Goal: Contribute content: Add original content to the website for others to see

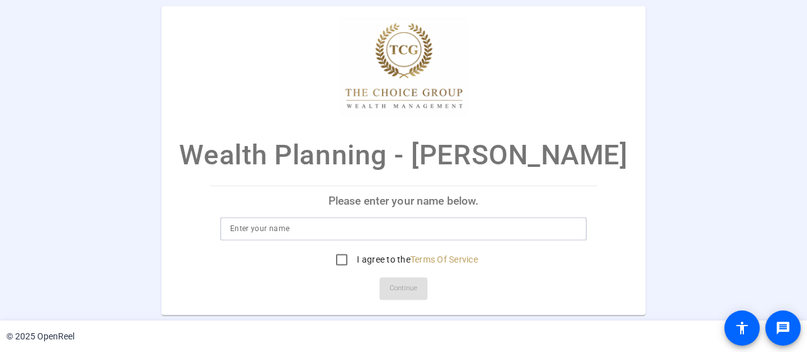
click at [327, 231] on input at bounding box center [403, 228] width 347 height 15
type input "[PERSON_NAME]"
click at [340, 261] on input "I agree to the Terms Of Service" at bounding box center [341, 259] width 25 height 25
checkbox input "true"
click at [408, 284] on span "Continue" at bounding box center [403, 288] width 28 height 19
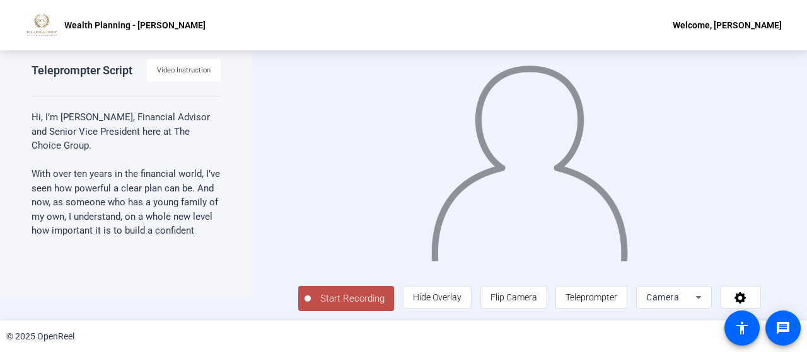
scroll to position [21, 0]
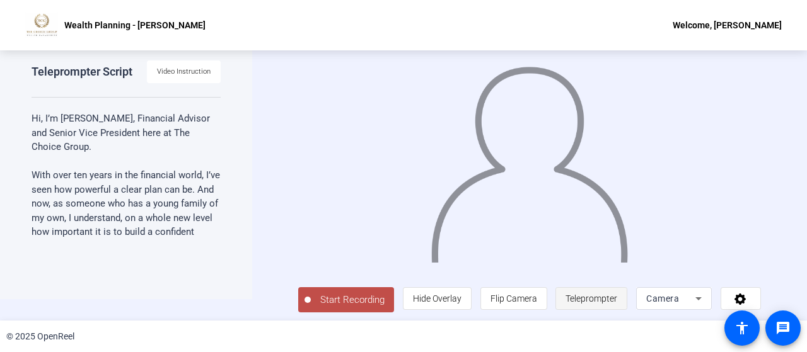
click at [579, 301] on span "Teleprompter" at bounding box center [591, 299] width 52 height 10
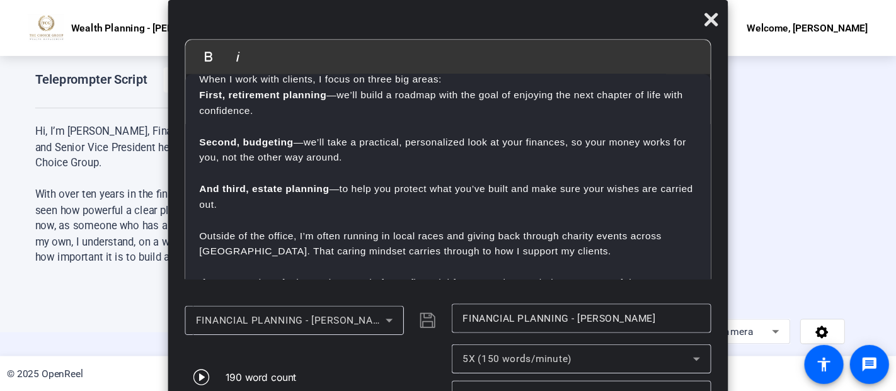
scroll to position [25, 0]
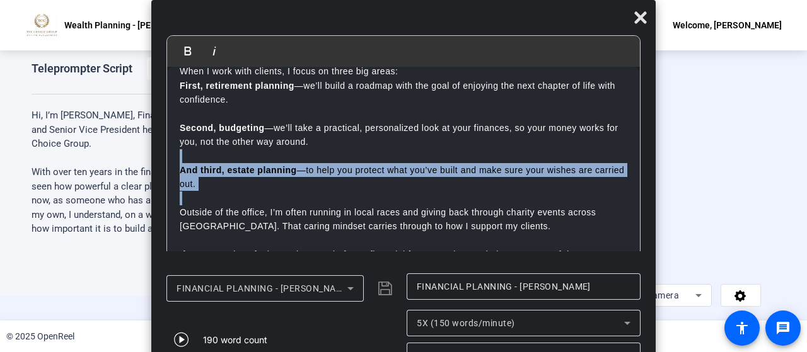
drag, startPoint x: 631, startPoint y: 158, endPoint x: 638, endPoint y: 227, distance: 69.0
click at [638, 211] on div "Hi, I’m [PERSON_NAME], Financial Advisor and Senior Vice President here at The …" at bounding box center [403, 171] width 473 height 208
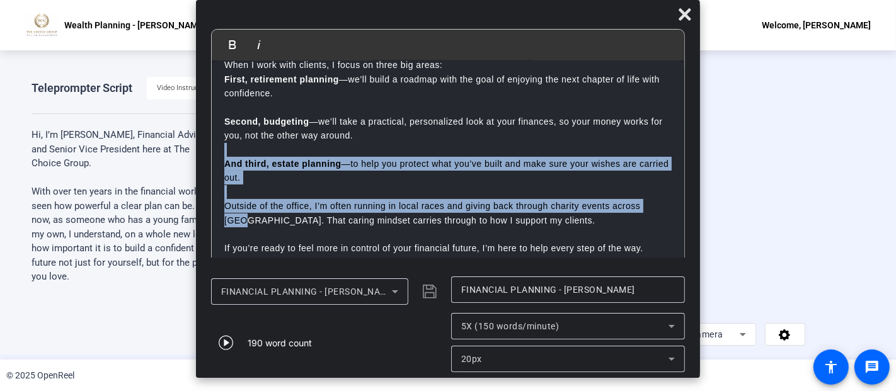
scroll to position [99, 0]
click at [619, 352] on div "20px" at bounding box center [564, 359] width 207 height 15
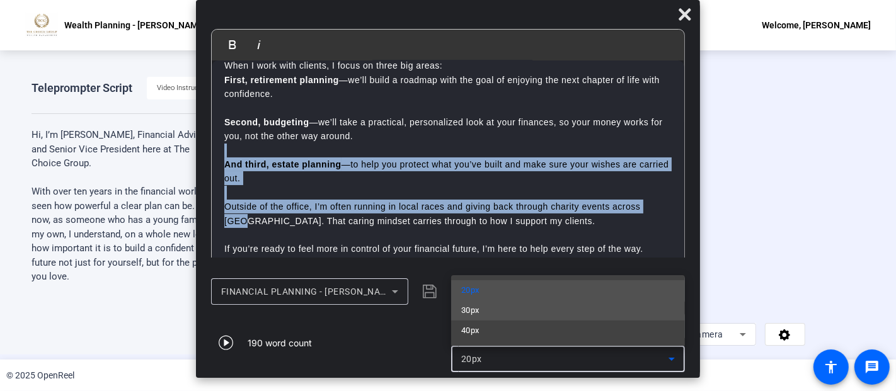
click at [593, 312] on mat-option "30px" at bounding box center [568, 311] width 234 height 20
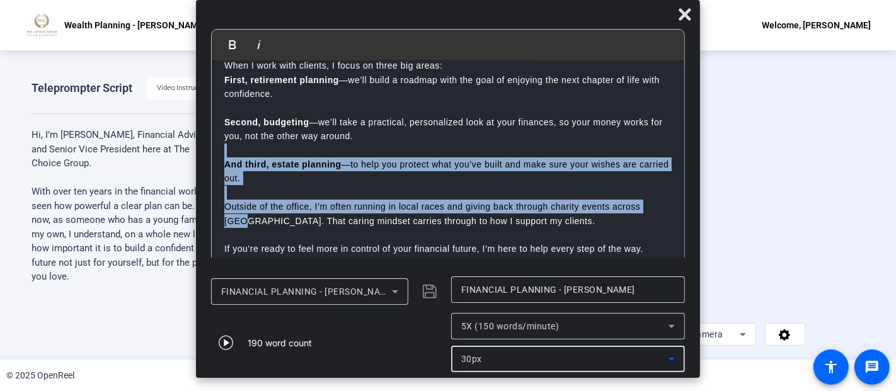
click at [578, 352] on div "30px" at bounding box center [564, 359] width 207 height 15
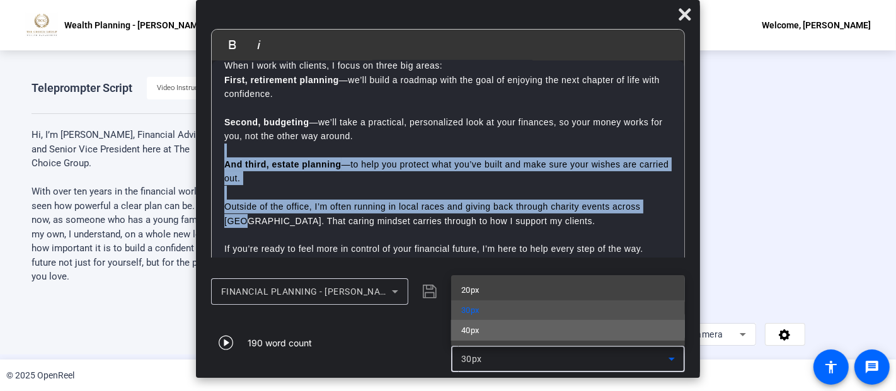
click at [567, 334] on mat-option "40px" at bounding box center [568, 331] width 234 height 20
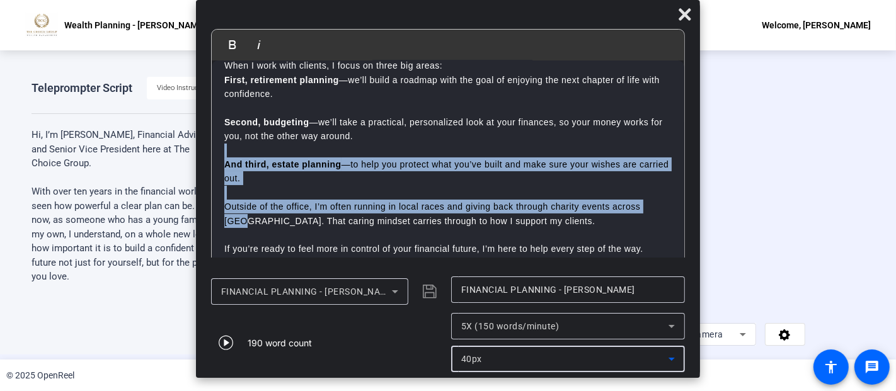
click at [553, 352] on div "40px" at bounding box center [564, 359] width 207 height 15
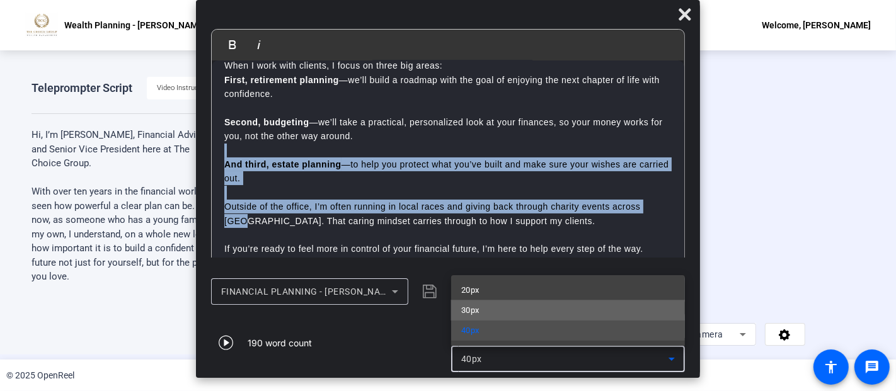
click at [560, 313] on mat-option "30px" at bounding box center [568, 311] width 234 height 20
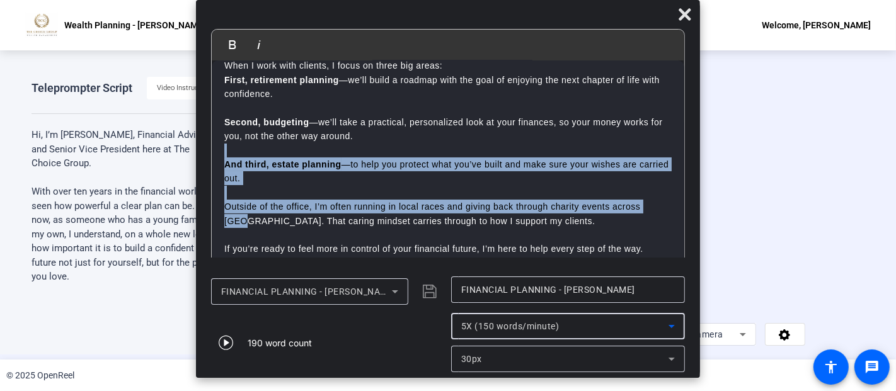
click at [560, 325] on div "5X (150 words/minute)" at bounding box center [564, 326] width 207 height 15
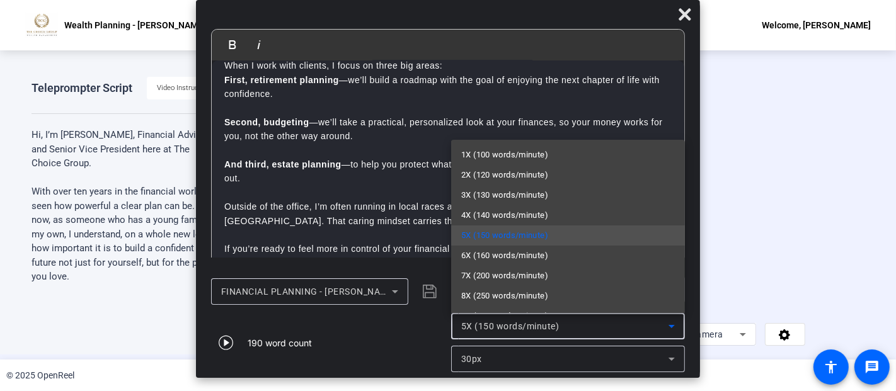
click at [389, 330] on div at bounding box center [448, 195] width 896 height 391
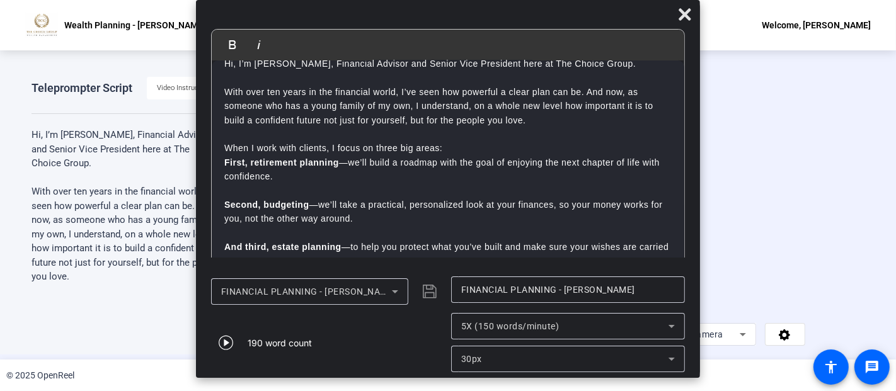
scroll to position [0, 0]
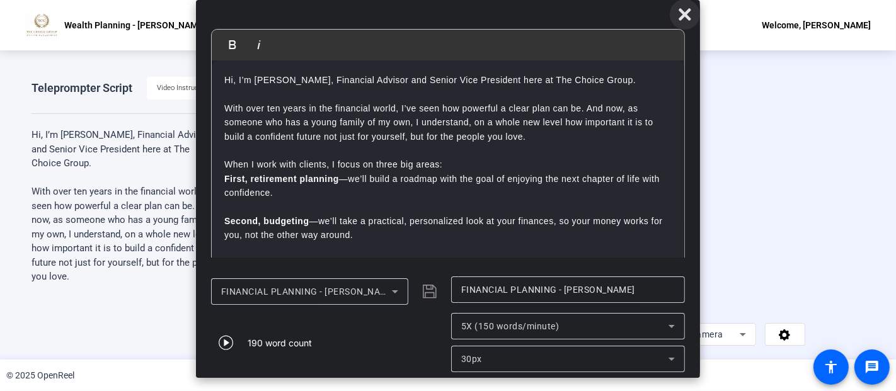
click at [682, 14] on icon at bounding box center [684, 14] width 15 height 15
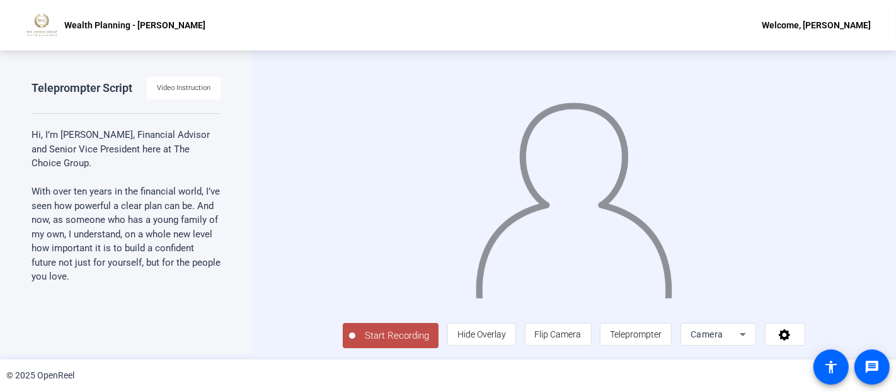
scroll to position [19, 0]
click at [506, 340] on span "Hide Overlay" at bounding box center [481, 335] width 49 height 10
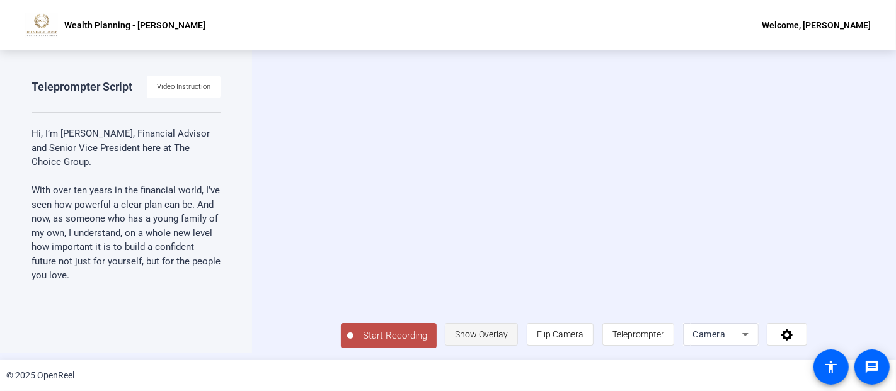
click at [508, 340] on span "Show Overlay" at bounding box center [481, 335] width 53 height 10
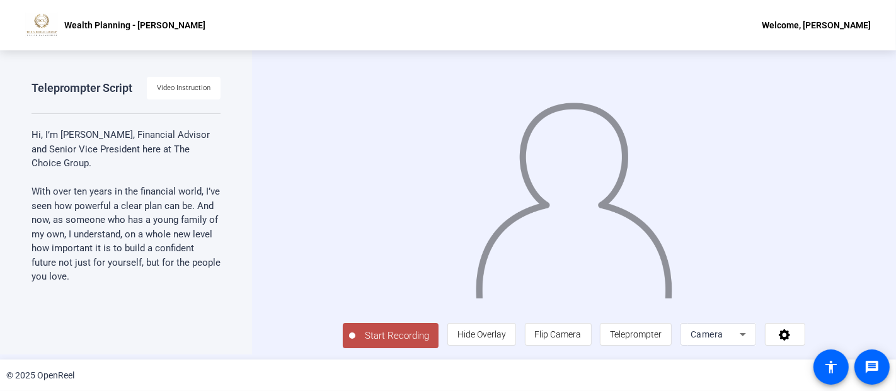
click at [373, 343] on span "Start Recording" at bounding box center [396, 336] width 83 height 14
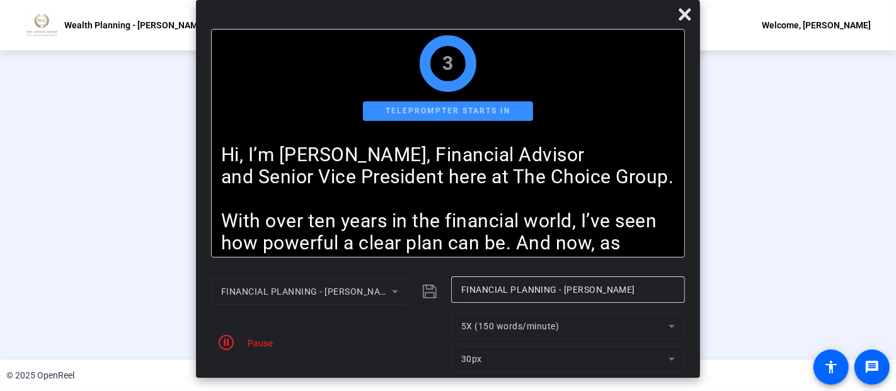
scroll to position [0, 0]
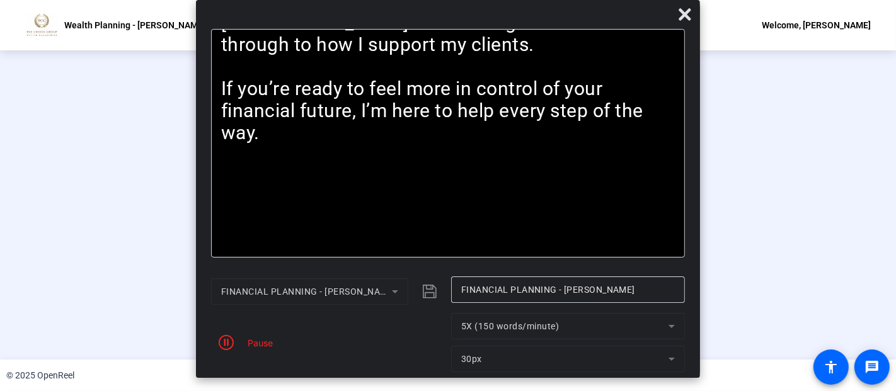
click at [614, 331] on mat-form-field "5X (150 words/minute)" at bounding box center [568, 326] width 234 height 26
click at [644, 328] on mat-form-field "5X (150 words/minute)" at bounding box center [568, 326] width 234 height 26
click at [238, 339] on span "button" at bounding box center [226, 343] width 30 height 30
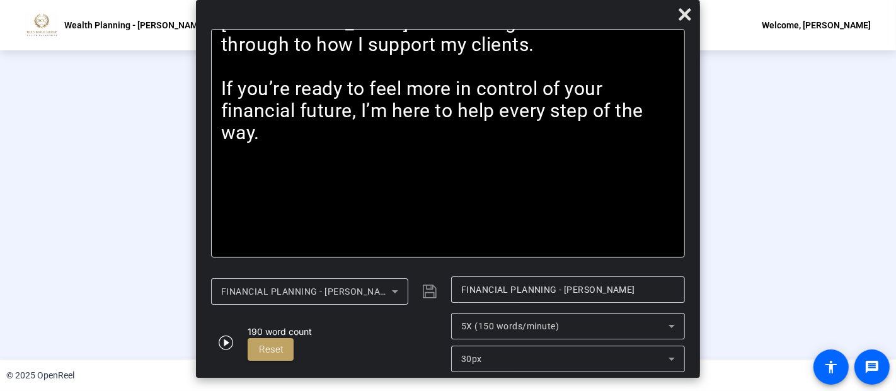
click at [565, 334] on div "5X (150 words/minute)" at bounding box center [564, 326] width 207 height 15
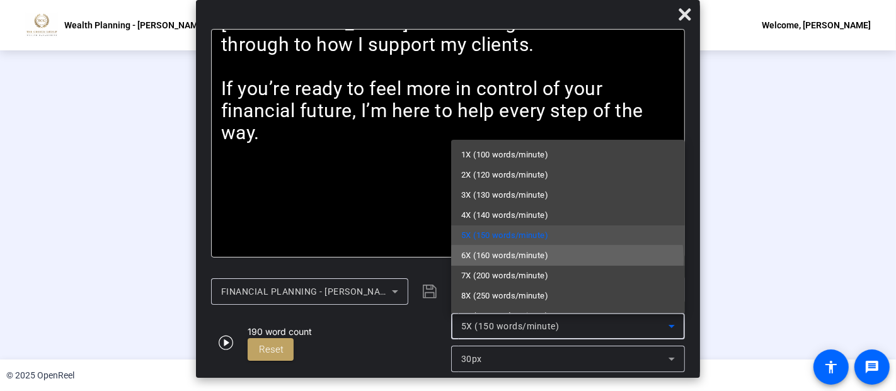
click at [567, 260] on mat-option "6X (160 words/minute)" at bounding box center [568, 256] width 234 height 20
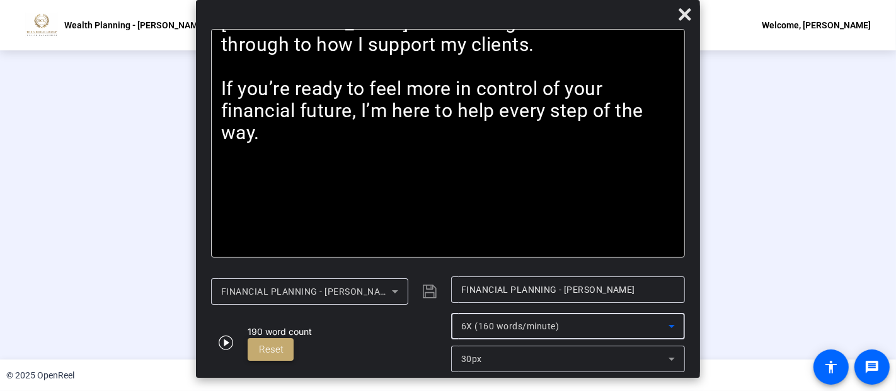
click at [289, 348] on span at bounding box center [271, 350] width 46 height 30
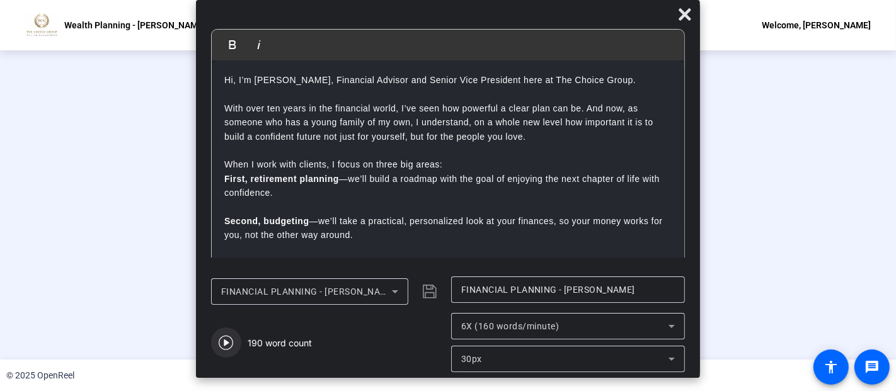
click at [232, 341] on icon "button" at bounding box center [226, 343] width 14 height 14
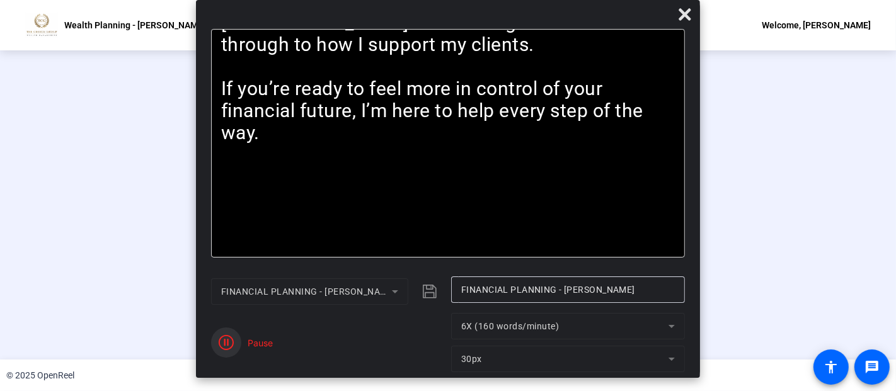
click at [239, 340] on span "button" at bounding box center [226, 343] width 30 height 30
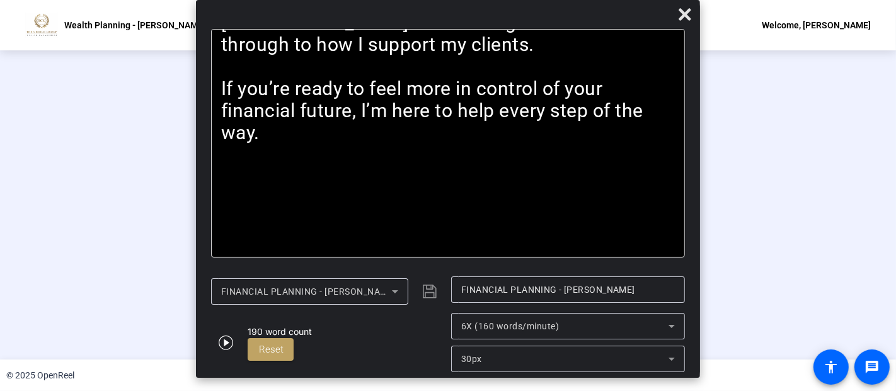
click at [558, 321] on span "6X (160 words/minute)" at bounding box center [510, 326] width 98 height 10
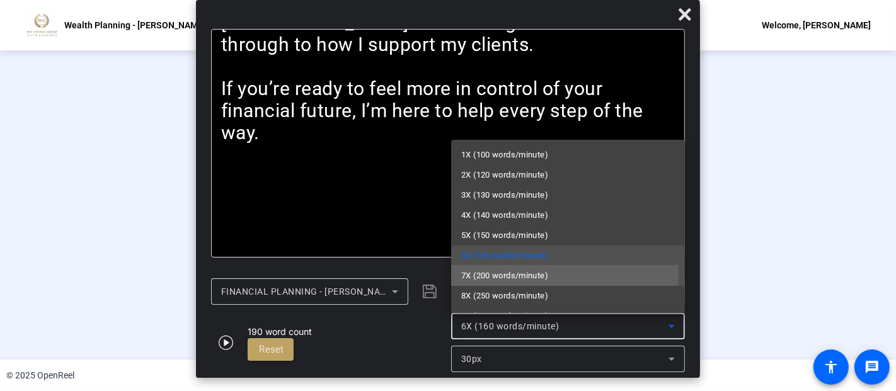
click at [555, 275] on mat-option "7X (200 words/minute)" at bounding box center [568, 276] width 234 height 20
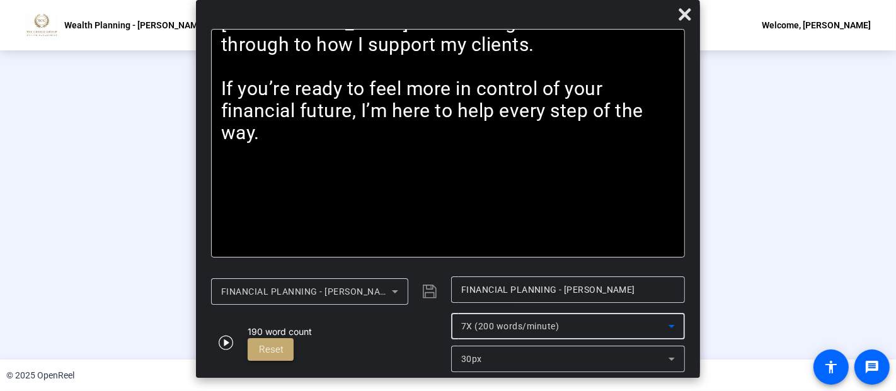
click at [259, 350] on span "Reset" at bounding box center [271, 349] width 25 height 11
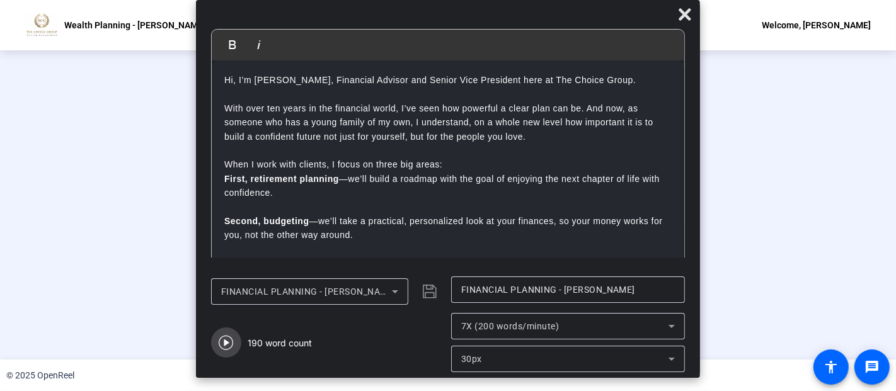
click at [226, 343] on icon "button" at bounding box center [226, 343] width 14 height 14
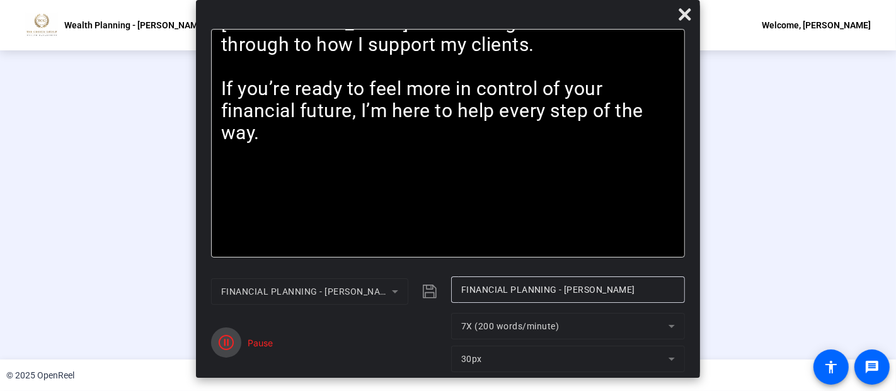
click at [227, 345] on icon "button" at bounding box center [226, 342] width 15 height 15
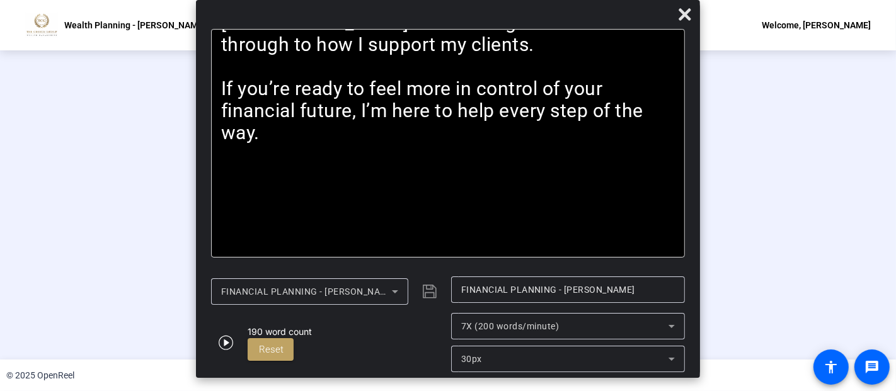
scroll to position [72, 0]
click at [239, 331] on div "Stop Recording" at bounding box center [270, 330] width 63 height 14
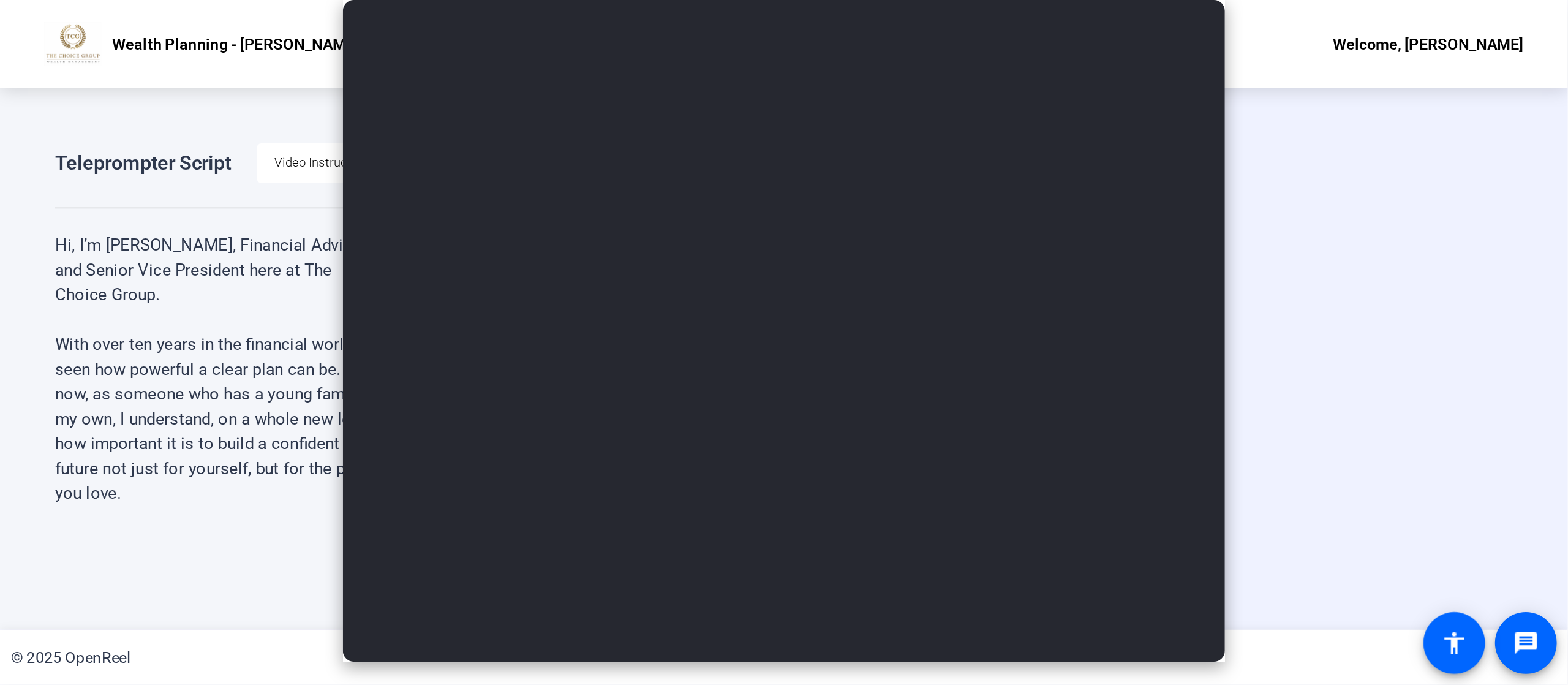
scroll to position [0, 0]
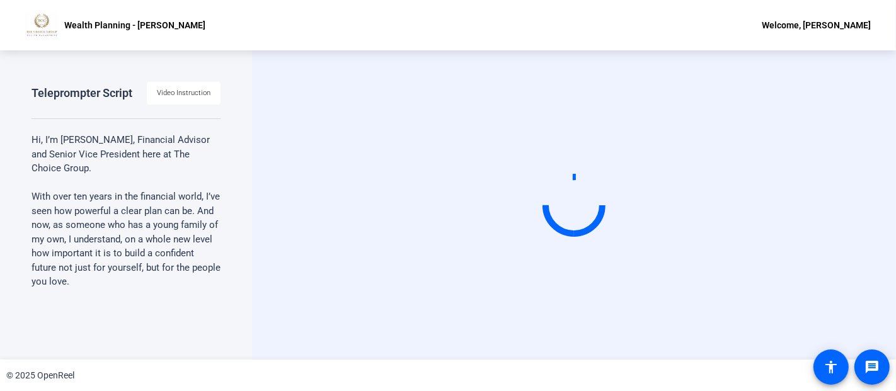
drag, startPoint x: 889, startPoint y: 145, endPoint x: 889, endPoint y: 181, distance: 35.9
click at [806, 180] on div "Start Recording" at bounding box center [574, 204] width 644 height 309
drag, startPoint x: 891, startPoint y: 154, endPoint x: 895, endPoint y: 123, distance: 31.8
click at [806, 124] on div "Start Recording" at bounding box center [574, 204] width 644 height 309
click at [669, 152] on video at bounding box center [574, 205] width 189 height 106
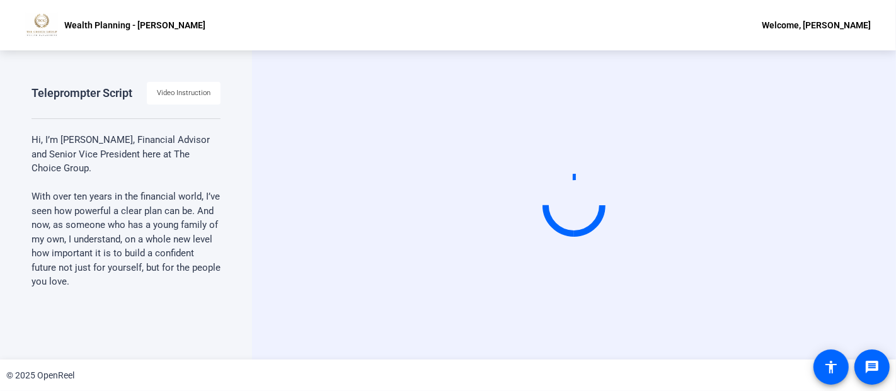
drag, startPoint x: 890, startPoint y: 161, endPoint x: 882, endPoint y: 216, distance: 55.4
click at [806, 212] on div "Start Recording" at bounding box center [574, 204] width 644 height 309
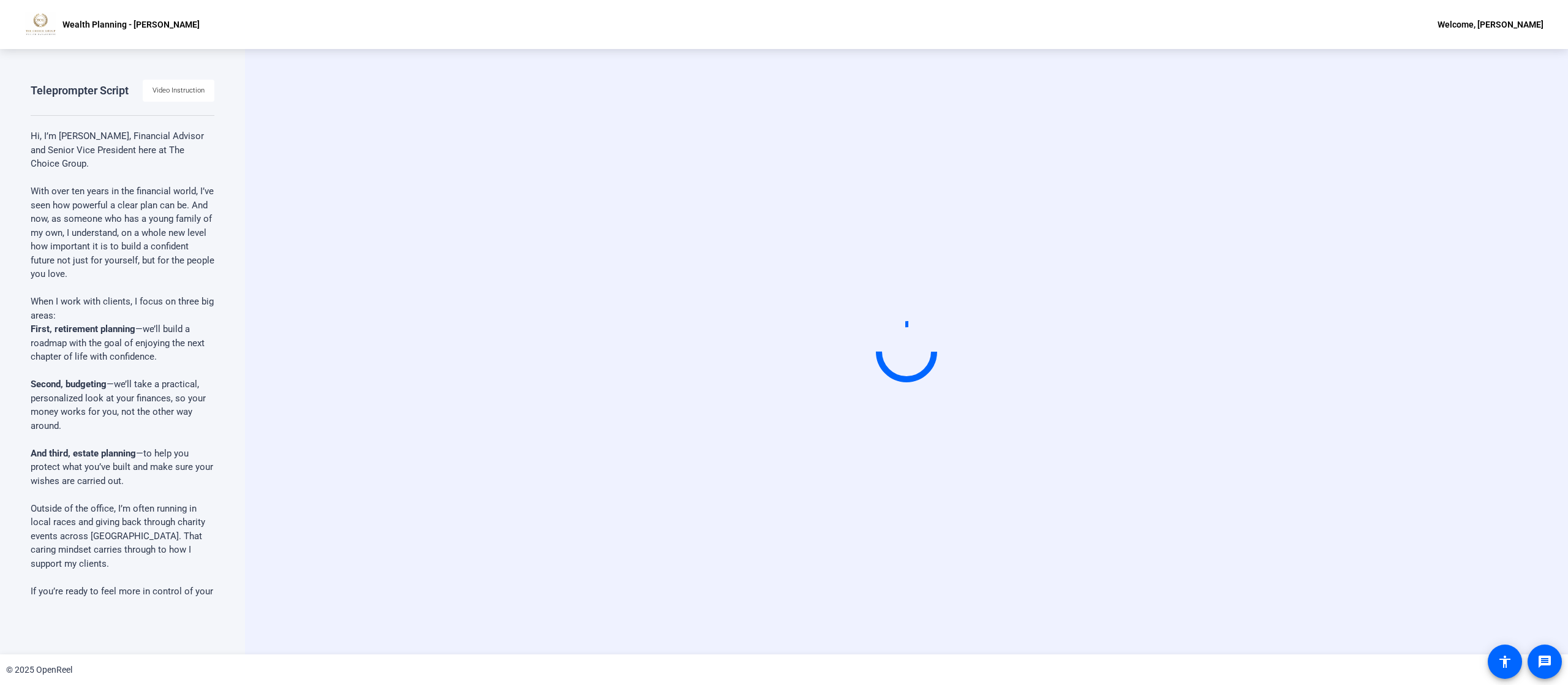
drag, startPoint x: 1417, startPoint y: 411, endPoint x: 1412, endPoint y: 394, distance: 17.7
click at [784, 342] on div "Start Recording" at bounding box center [906, 352] width 1125 height 103
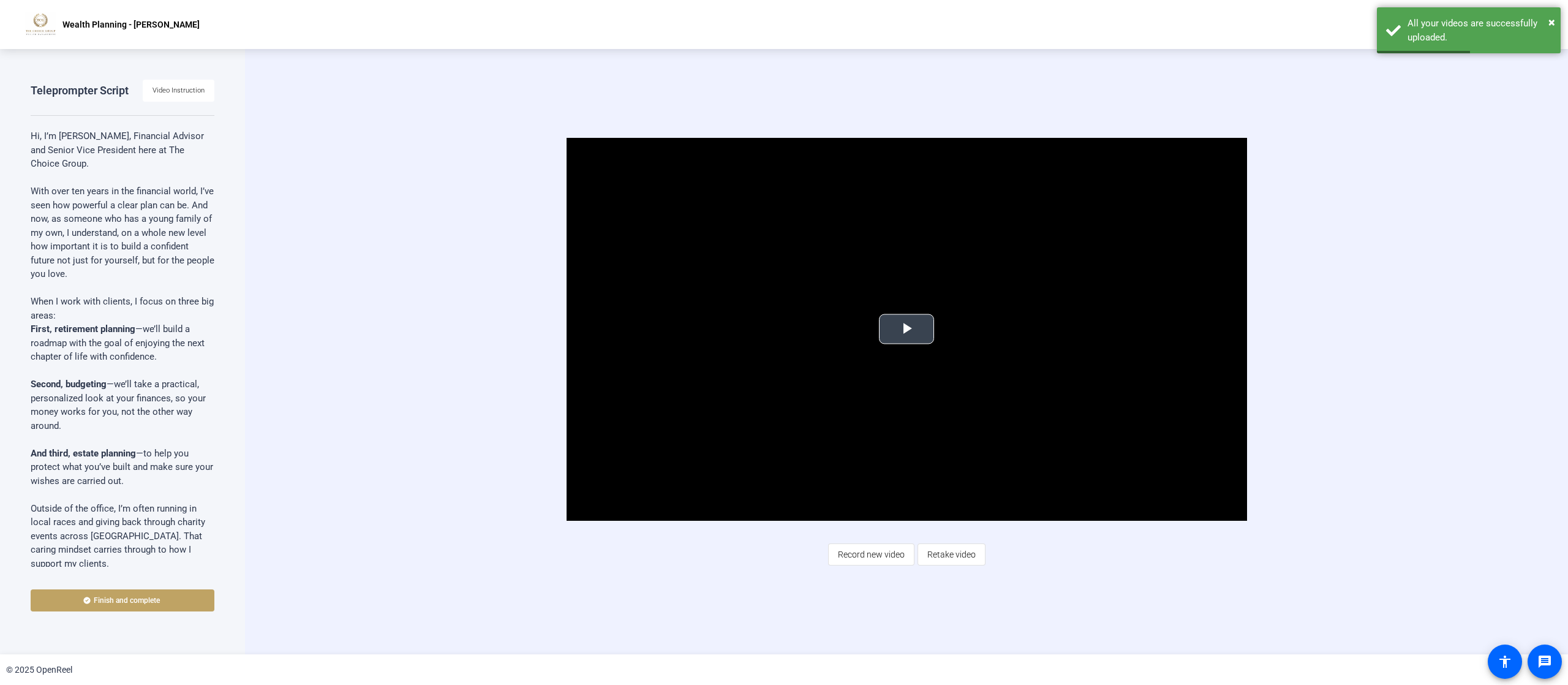
click at [784, 328] on span "Video Player" at bounding box center [907, 328] width 0 height 0
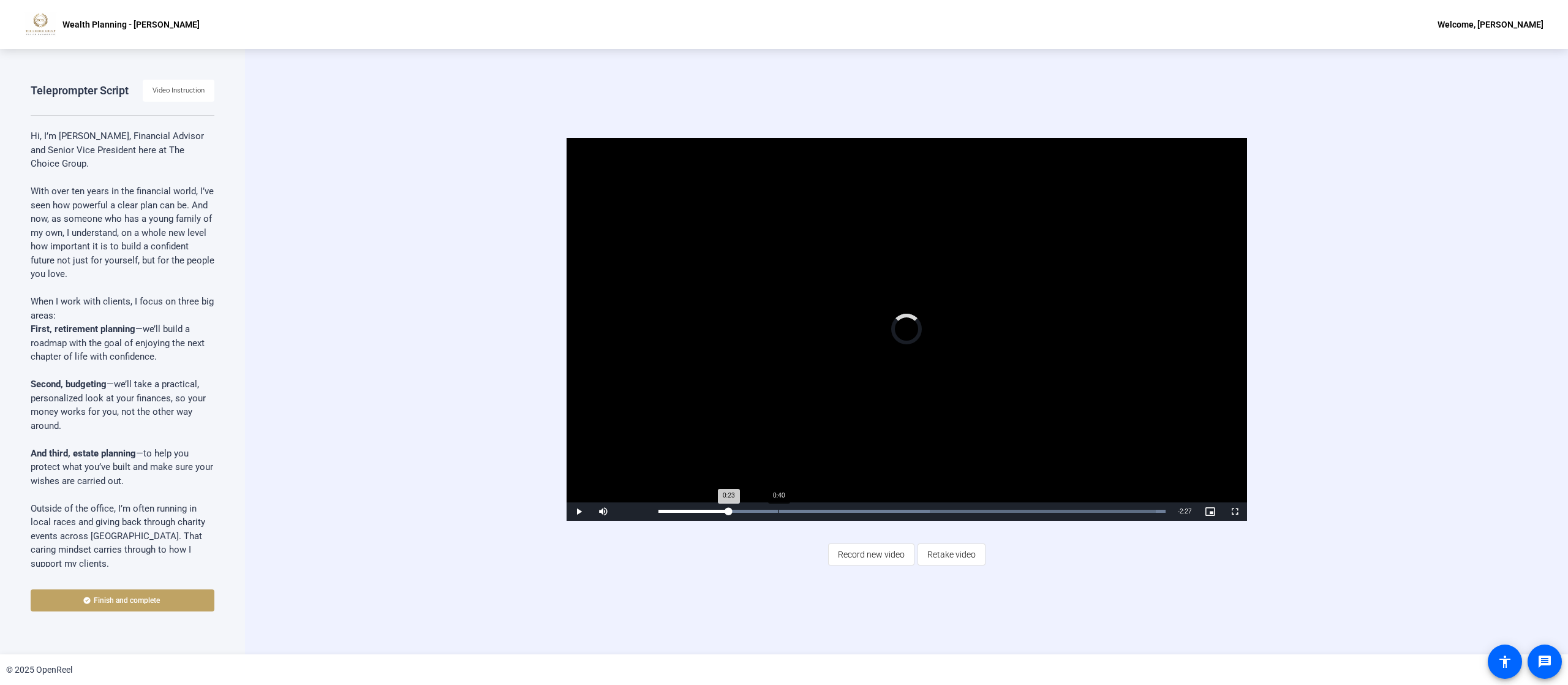
drag, startPoint x: 728, startPoint y: 511, endPoint x: 785, endPoint y: 511, distance: 57.0
click at [783, 342] on div "Loaded : 100.00% 0:40 0:23" at bounding box center [912, 510] width 507 height 3
drag, startPoint x: 824, startPoint y: 506, endPoint x: 837, endPoint y: 504, distance: 13.2
click at [784, 342] on div "Loaded : 100.00% 0:43 0:43" at bounding box center [912, 511] width 519 height 18
drag, startPoint x: 833, startPoint y: 513, endPoint x: 877, endPoint y: 509, distance: 44.2
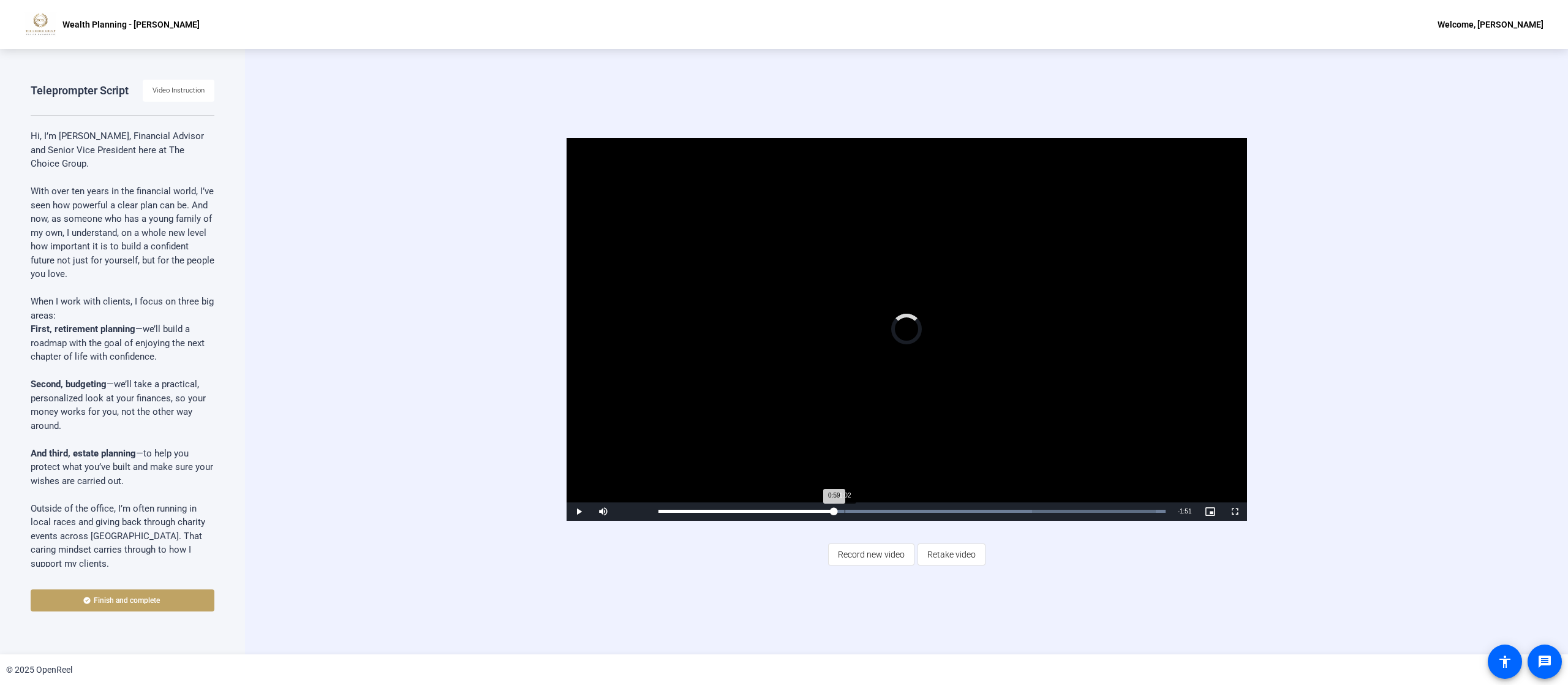
click at [784, 342] on div "Loaded : 100.00% 1:02 0:59" at bounding box center [912, 510] width 507 height 3
drag, startPoint x: 878, startPoint y: 507, endPoint x: 900, endPoint y: 507, distance: 22.0
click at [784, 342] on div "Loaded : 100.00% 1:18 1:15" at bounding box center [912, 511] width 519 height 18
drag, startPoint x: 903, startPoint y: 508, endPoint x: 943, endPoint y: 511, distance: 40.1
click at [784, 342] on div "Loaded : 100.00% 1:22 1:22" at bounding box center [912, 510] width 507 height 3
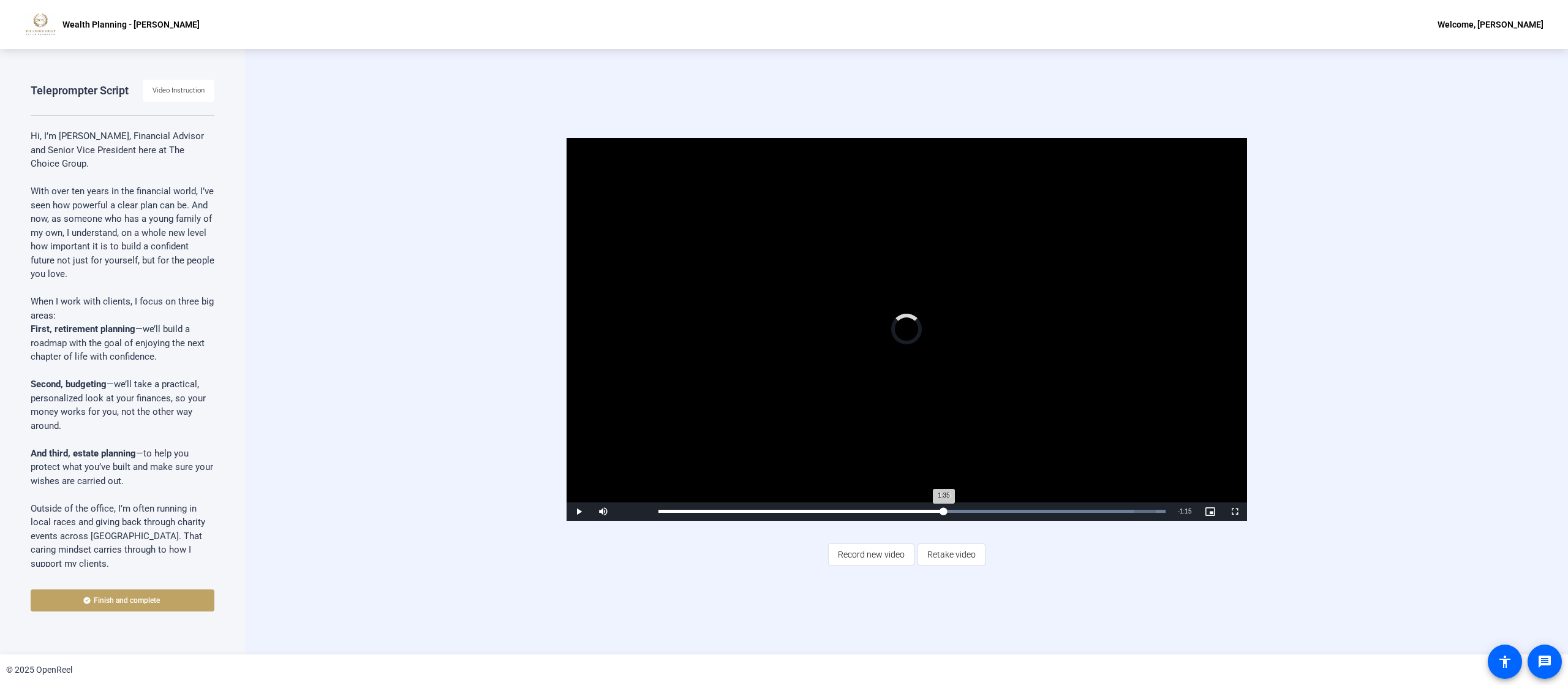
drag, startPoint x: 944, startPoint y: 514, endPoint x: 980, endPoint y: 511, distance: 36.1
click at [784, 342] on div "Loaded : 100.00% 1:36 1:35" at bounding box center [912, 510] width 507 height 3
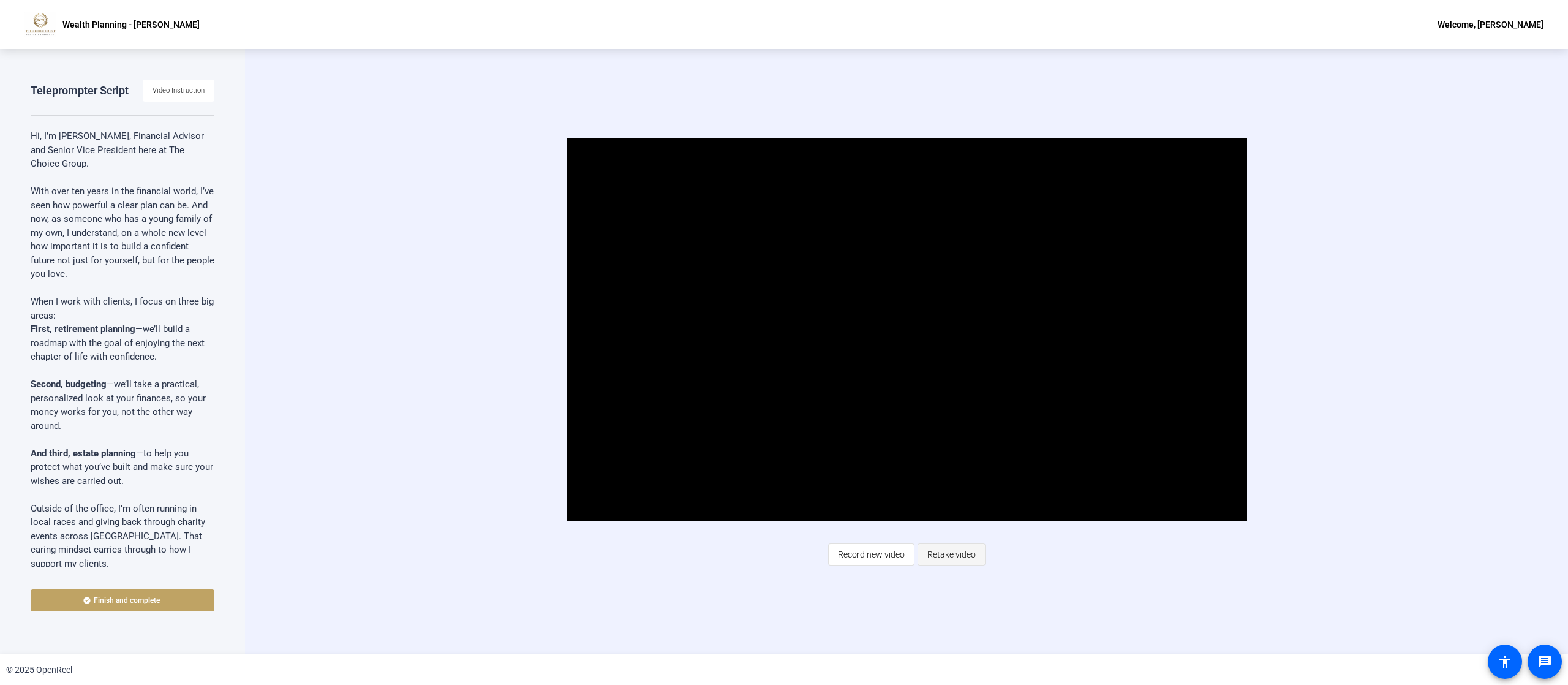
click at [784, 342] on span "Retake video" at bounding box center [952, 554] width 49 height 23
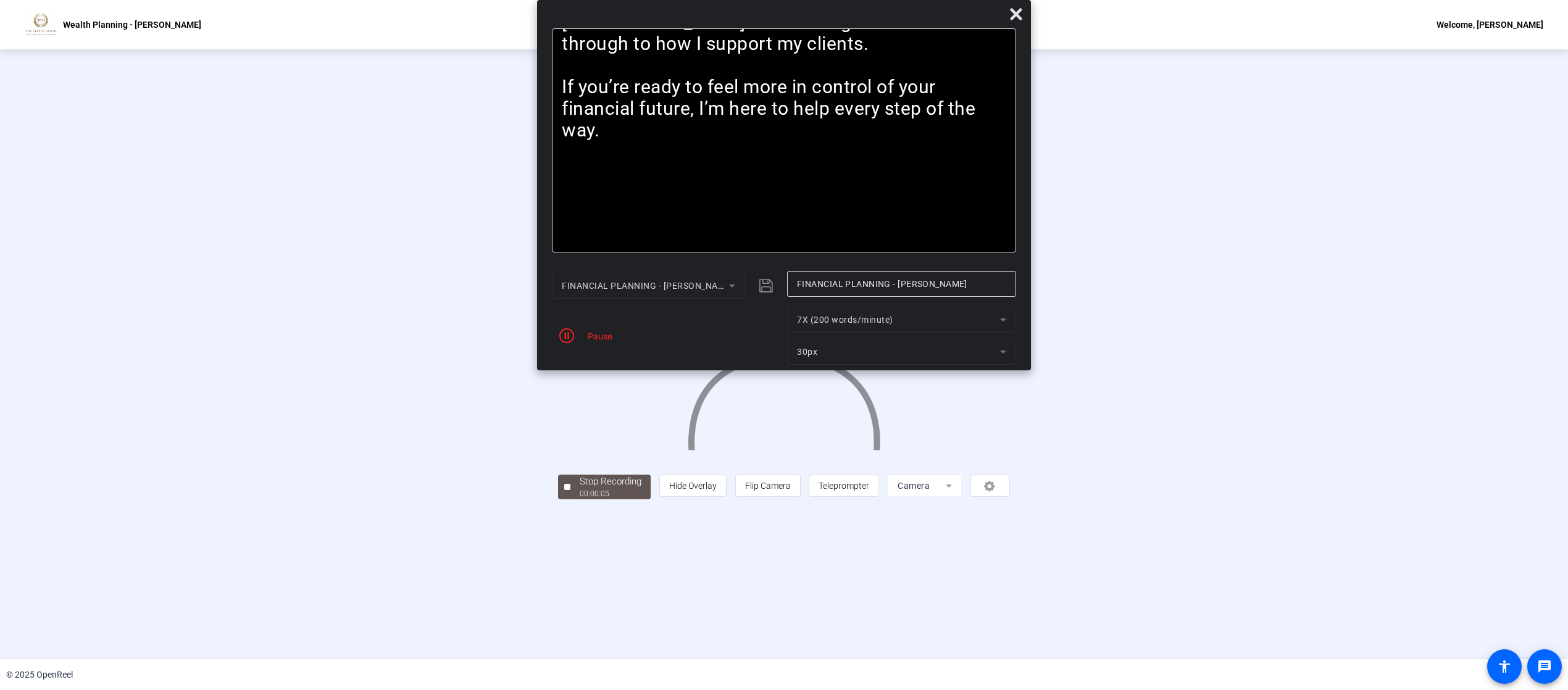
click at [492, 345] on div "Stop Recording 00:00:05 person Hide Overlay flip Flip Camera article Teleprompt…" at bounding box center [784, 353] width 1568 height 610
click at [580, 345] on div "Stop Recording" at bounding box center [610, 482] width 62 height 14
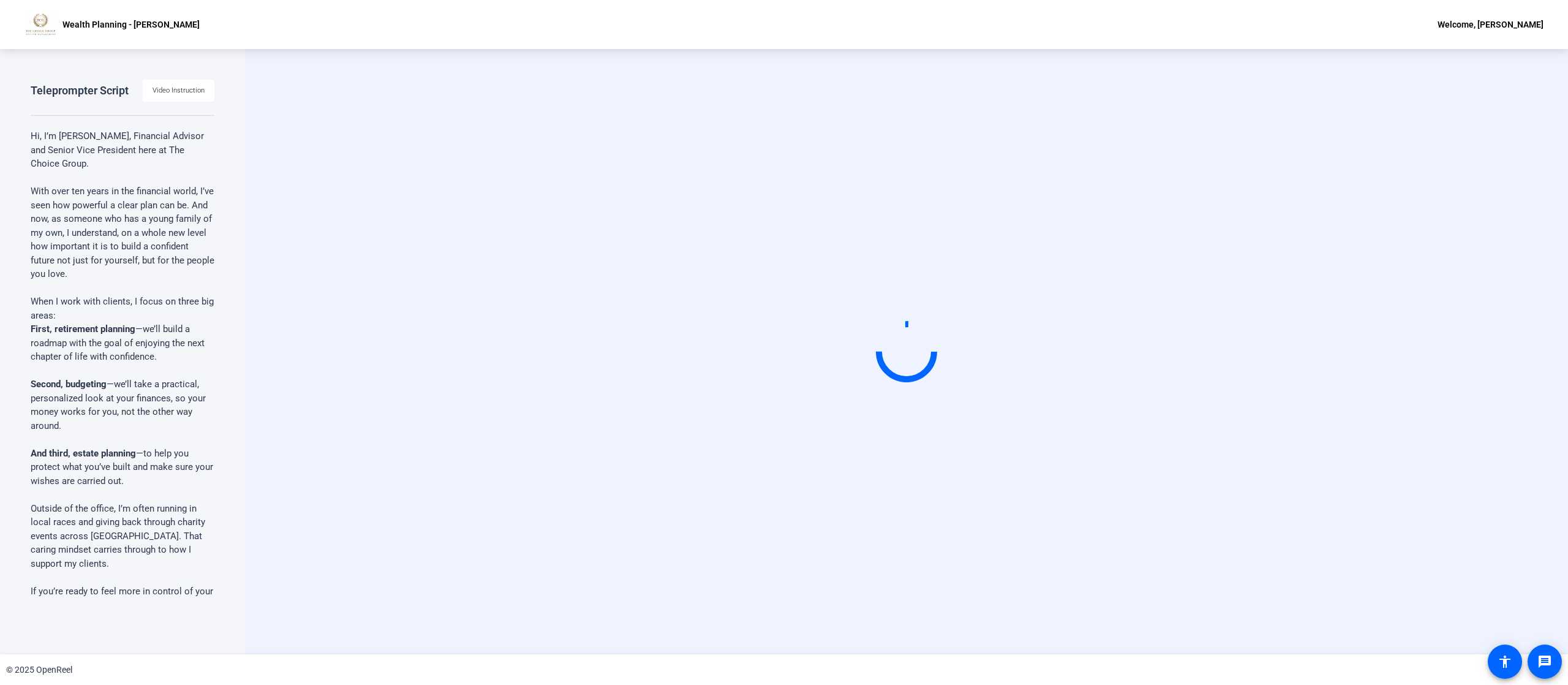
click at [784, 315] on div "Start Recording" at bounding box center [906, 351] width 1323 height 605
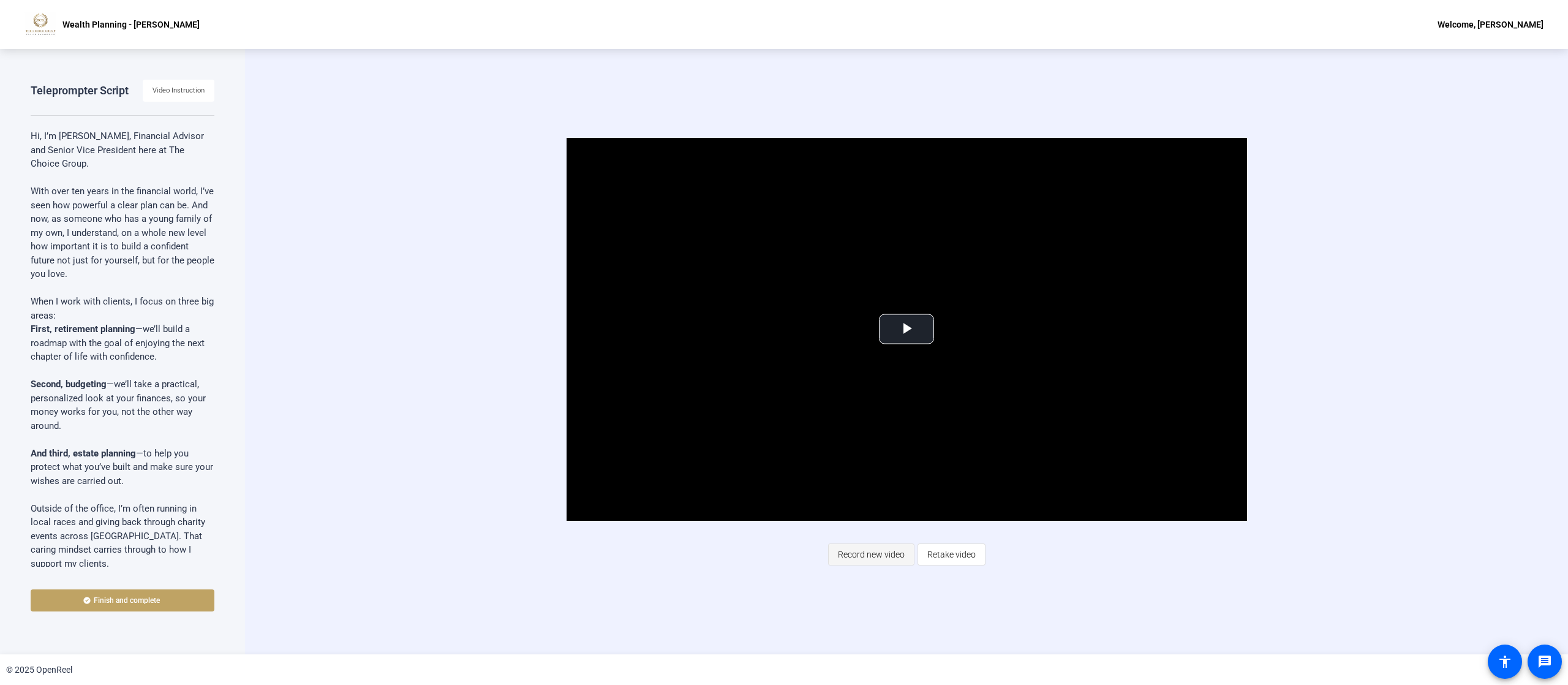
click at [784, 342] on span "Record new video" at bounding box center [871, 554] width 67 height 23
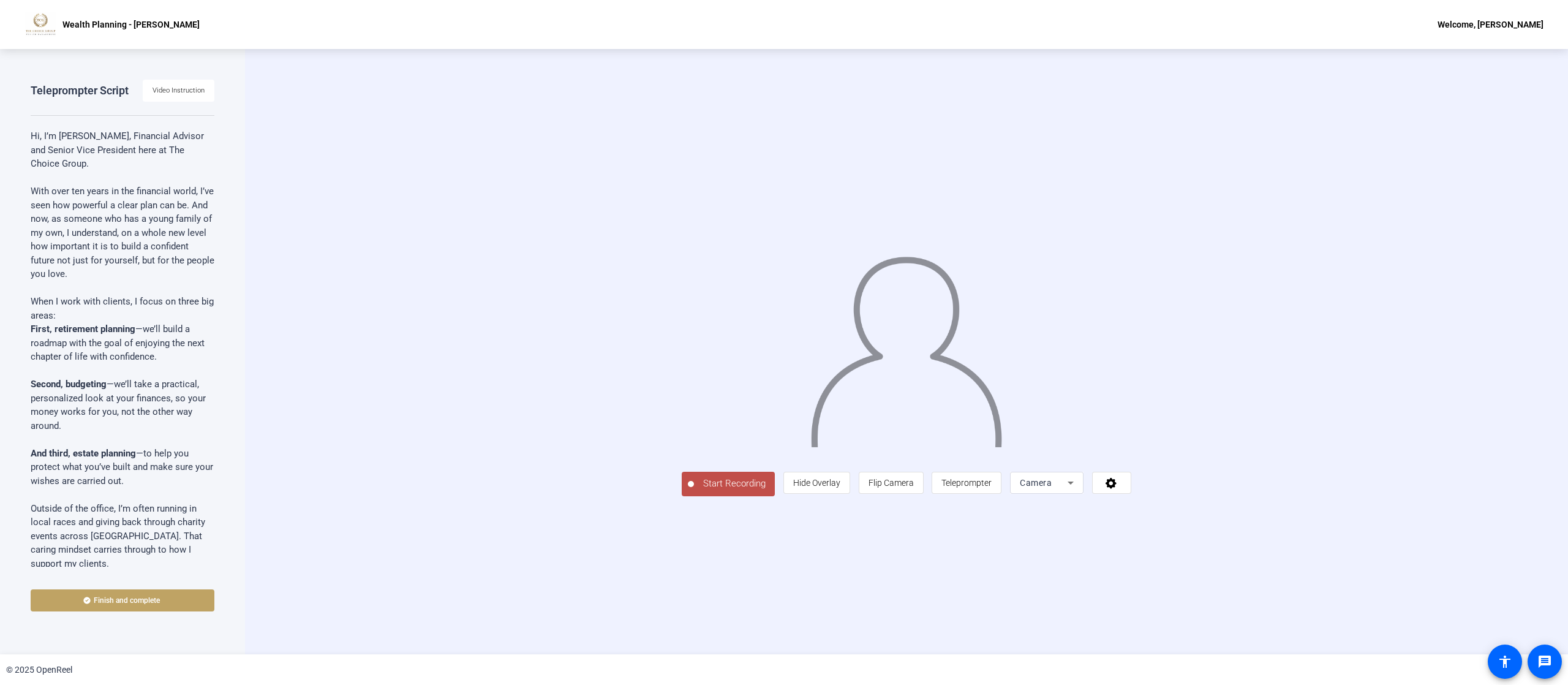
click at [694, 342] on span "Start Recording" at bounding box center [734, 483] width 81 height 14
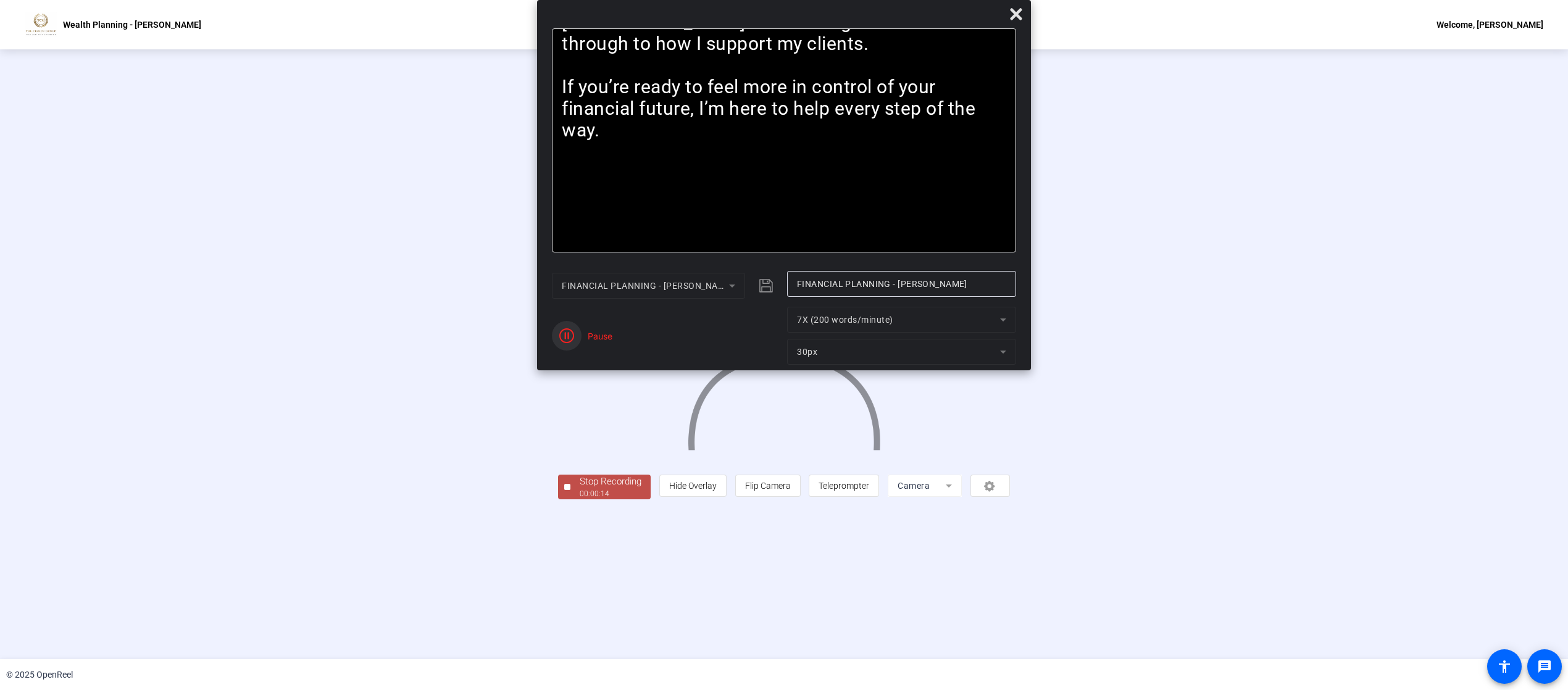
click at [566, 343] on span "button" at bounding box center [566, 336] width 29 height 29
click at [617, 345] on span "Reset" at bounding box center [610, 342] width 24 height 11
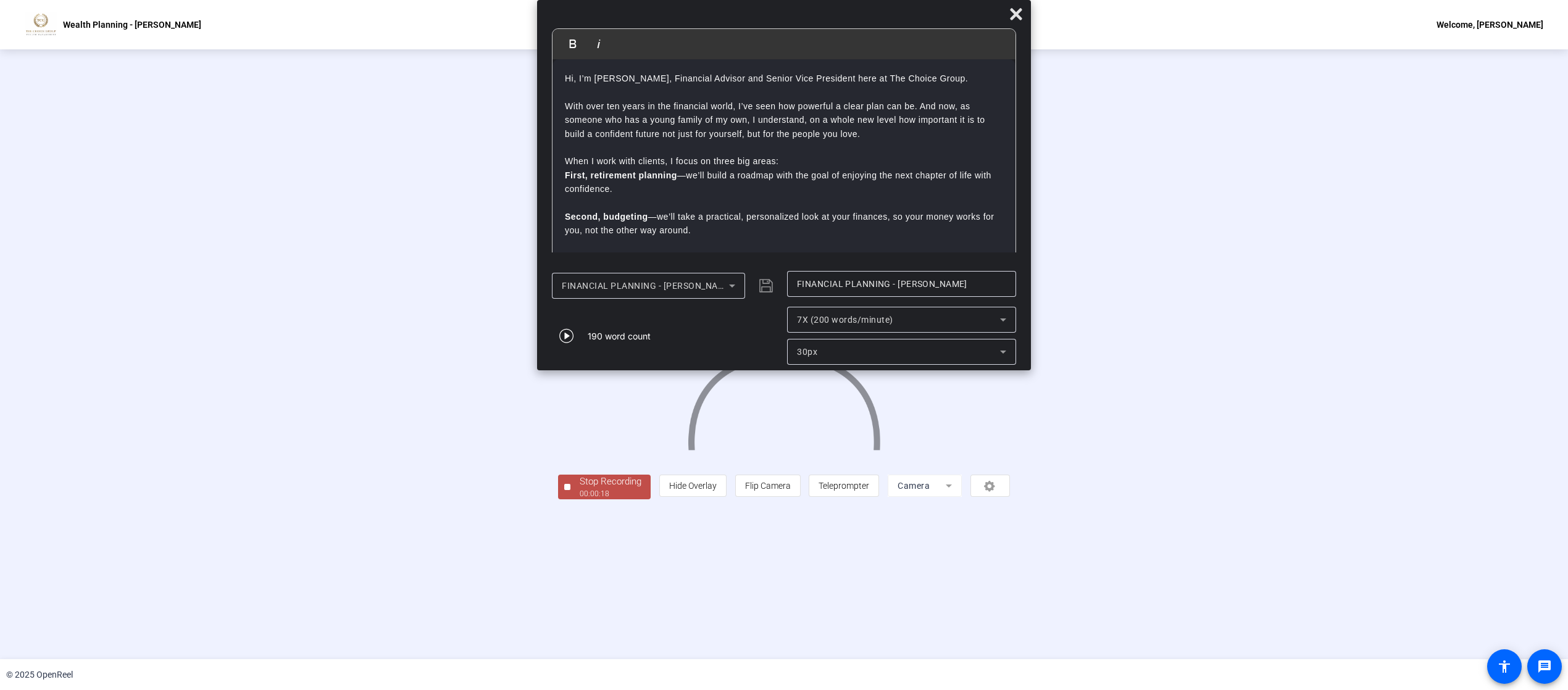
click at [580, 345] on div "Stop Recording" at bounding box center [610, 482] width 62 height 14
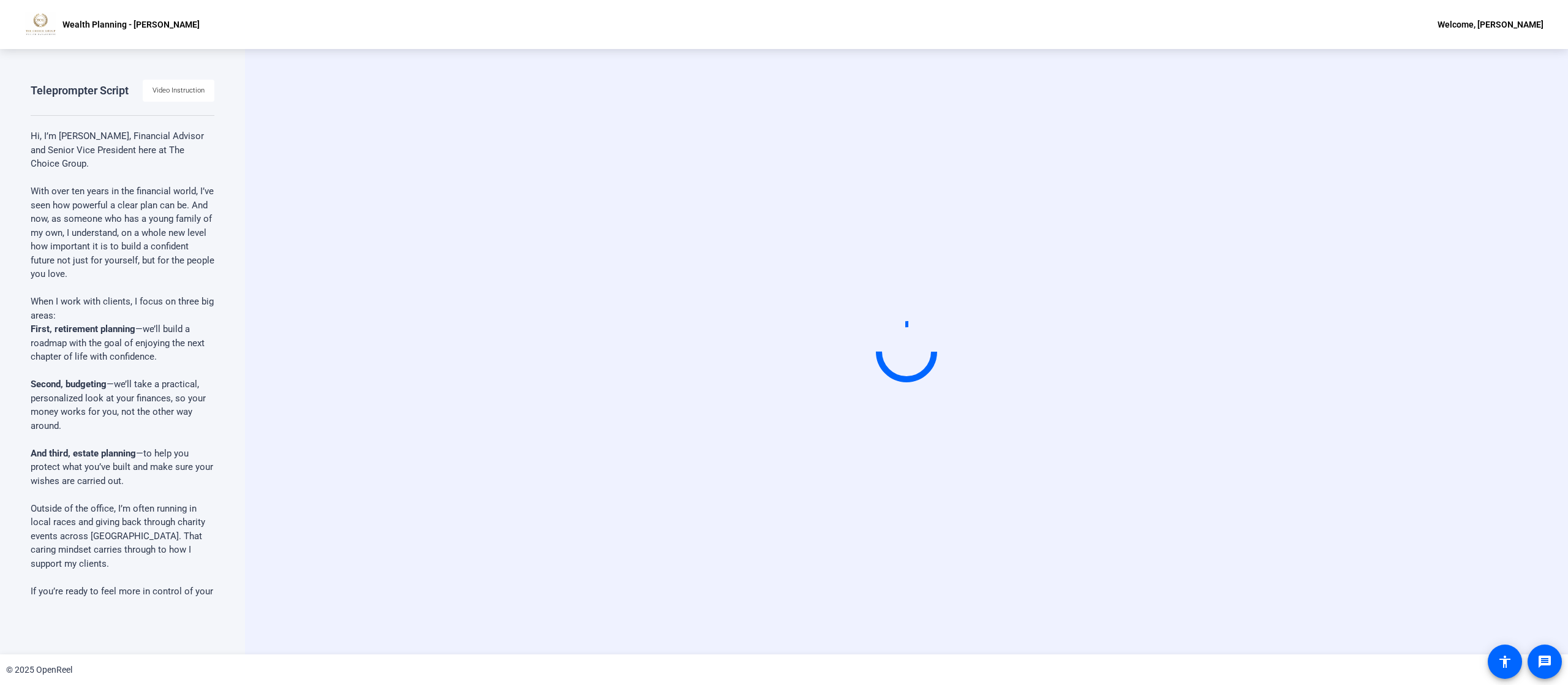
click at [784, 342] on video at bounding box center [906, 352] width 184 height 103
click at [784, 342] on div "Start Recording" at bounding box center [906, 352] width 1125 height 103
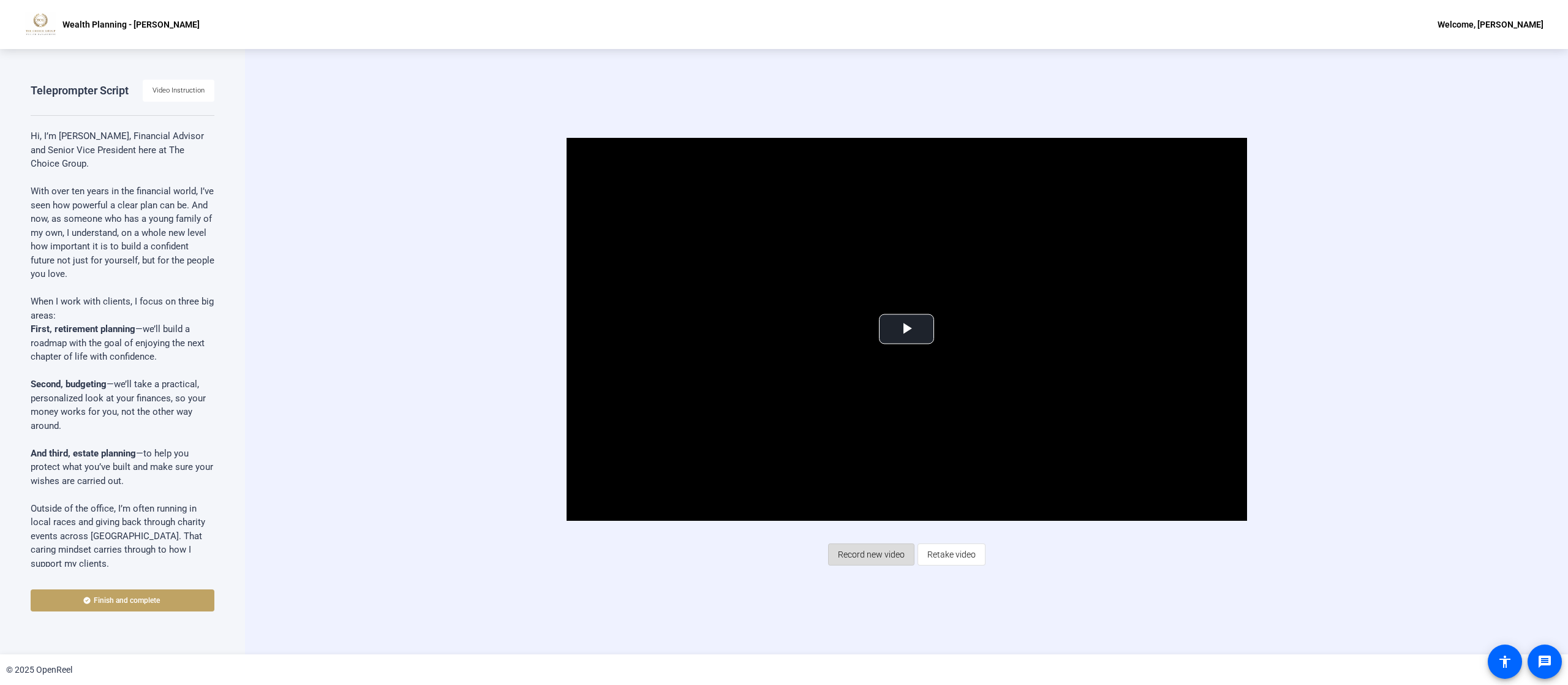
click at [784, 342] on span "Record new video" at bounding box center [871, 554] width 67 height 23
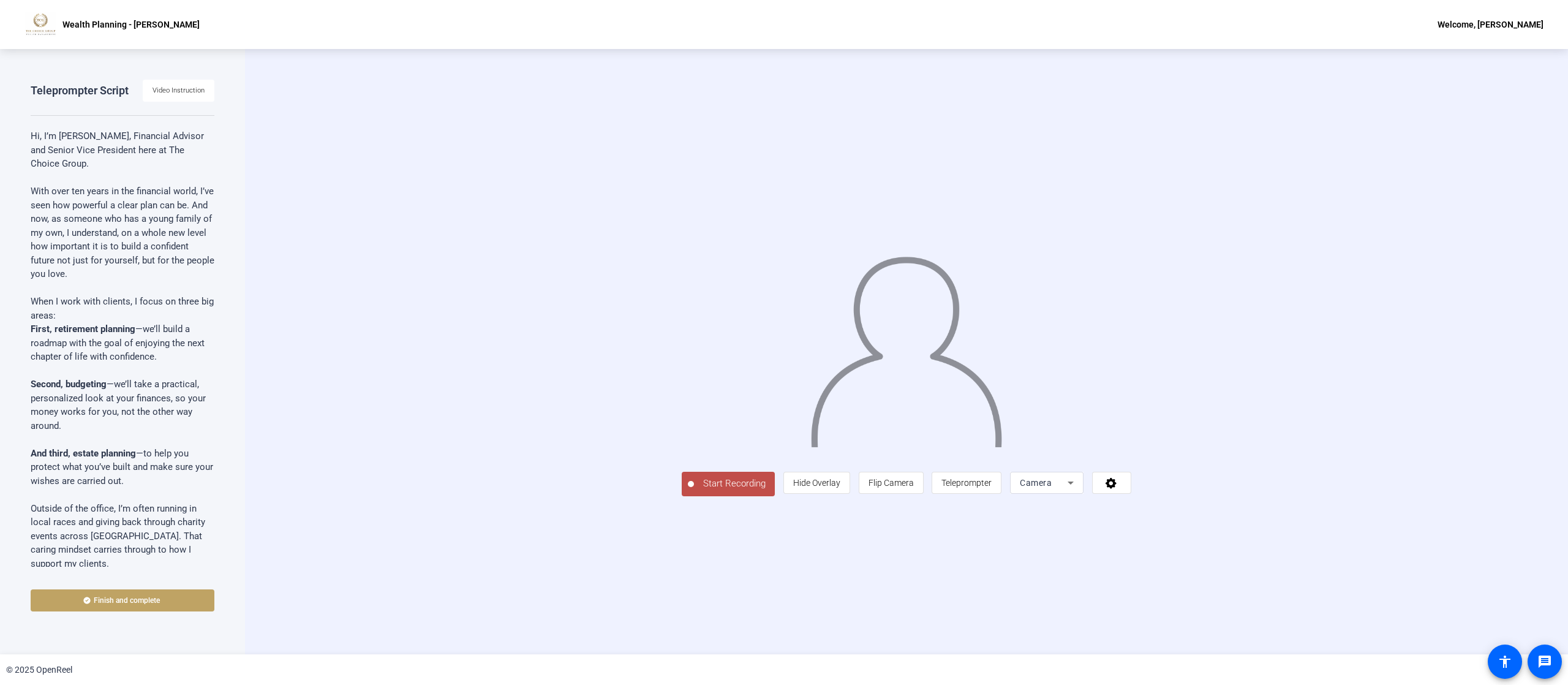
click at [694, 342] on span "Start Recording" at bounding box center [734, 483] width 81 height 14
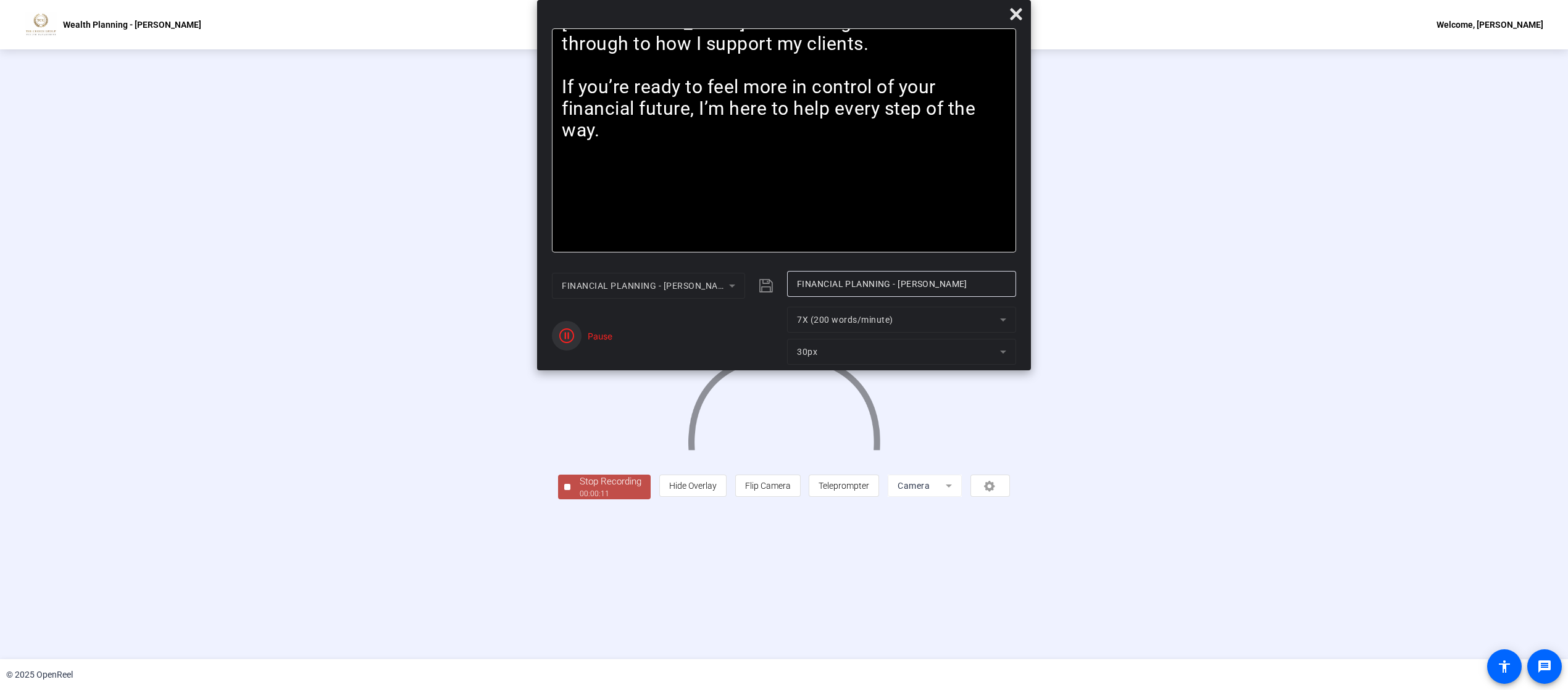
click at [578, 333] on span "button" at bounding box center [566, 336] width 29 height 29
click at [615, 342] on span "Reset" at bounding box center [610, 342] width 24 height 11
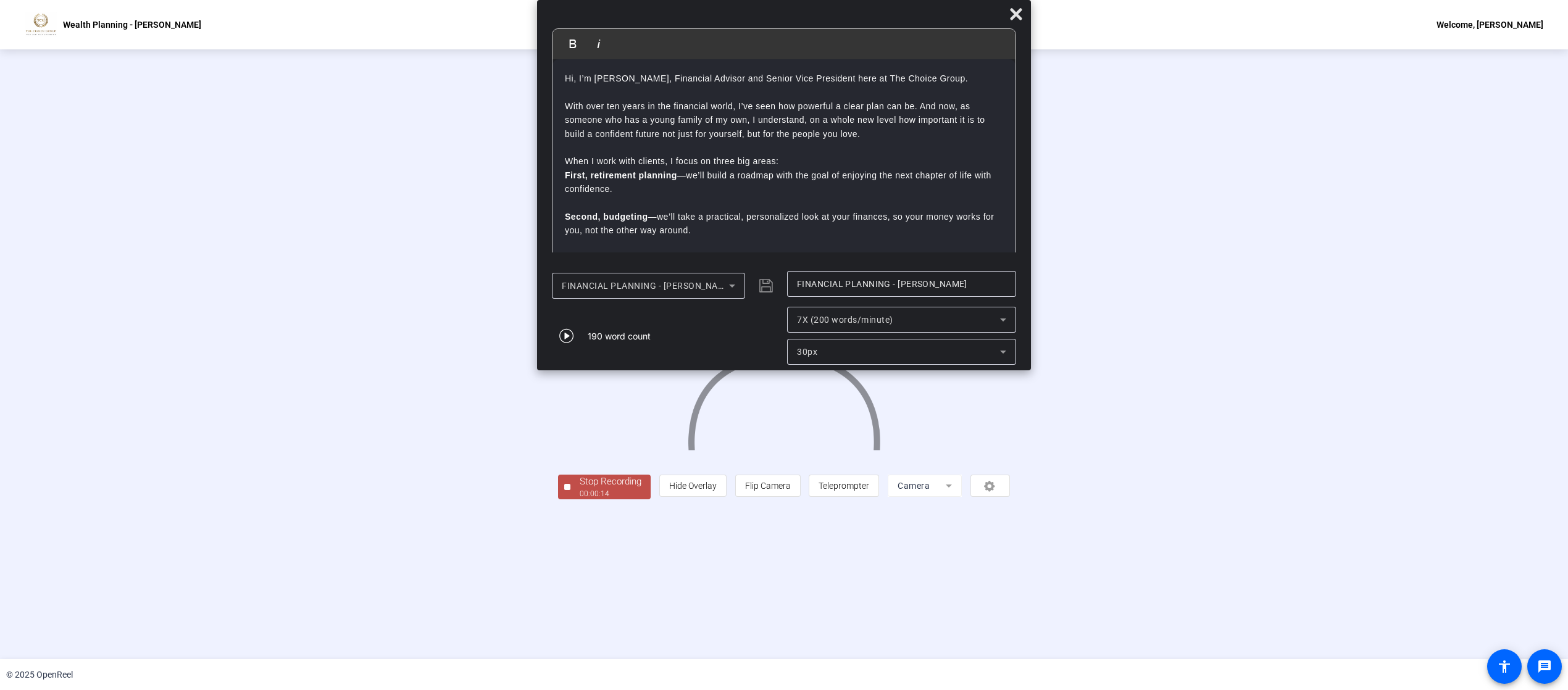
click at [580, 345] on div "Stop Recording" at bounding box center [610, 482] width 62 height 14
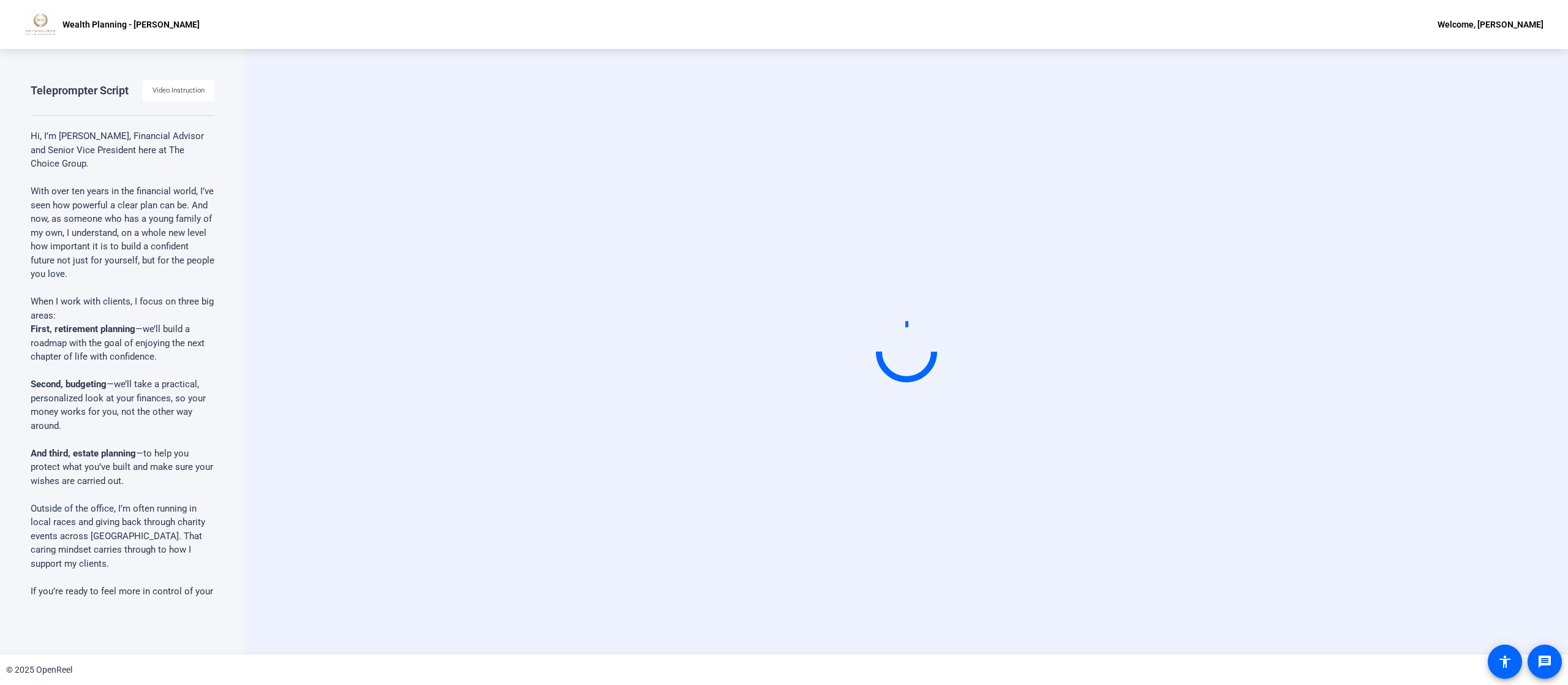
click at [784, 316] on div "Start Recording" at bounding box center [906, 352] width 1125 height 103
click at [784, 319] on div "Start Recording" at bounding box center [906, 352] width 1125 height 103
click at [784, 342] on div "Start Recording" at bounding box center [906, 352] width 1125 height 103
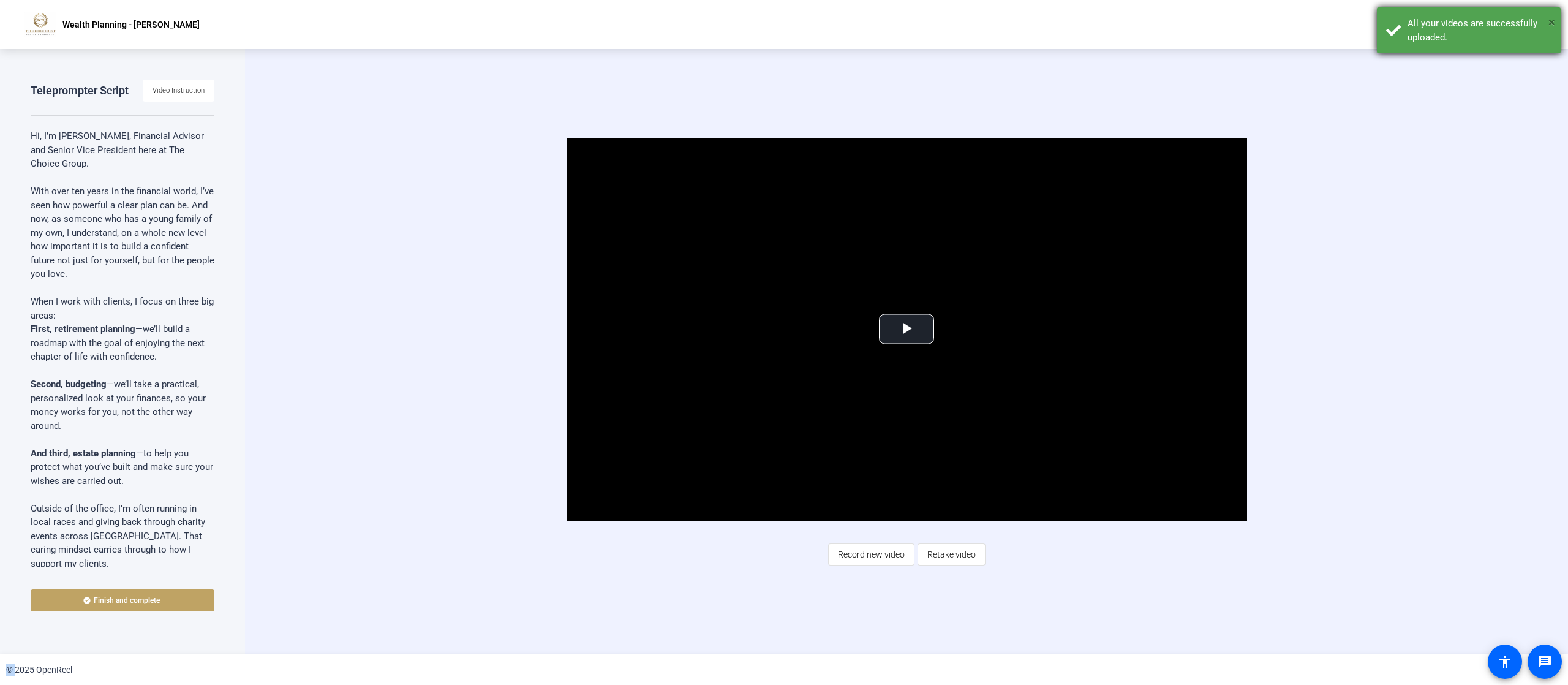
click at [784, 22] on span "×" at bounding box center [1551, 21] width 7 height 15
click at [784, 342] on span "Retake video" at bounding box center [952, 554] width 49 height 23
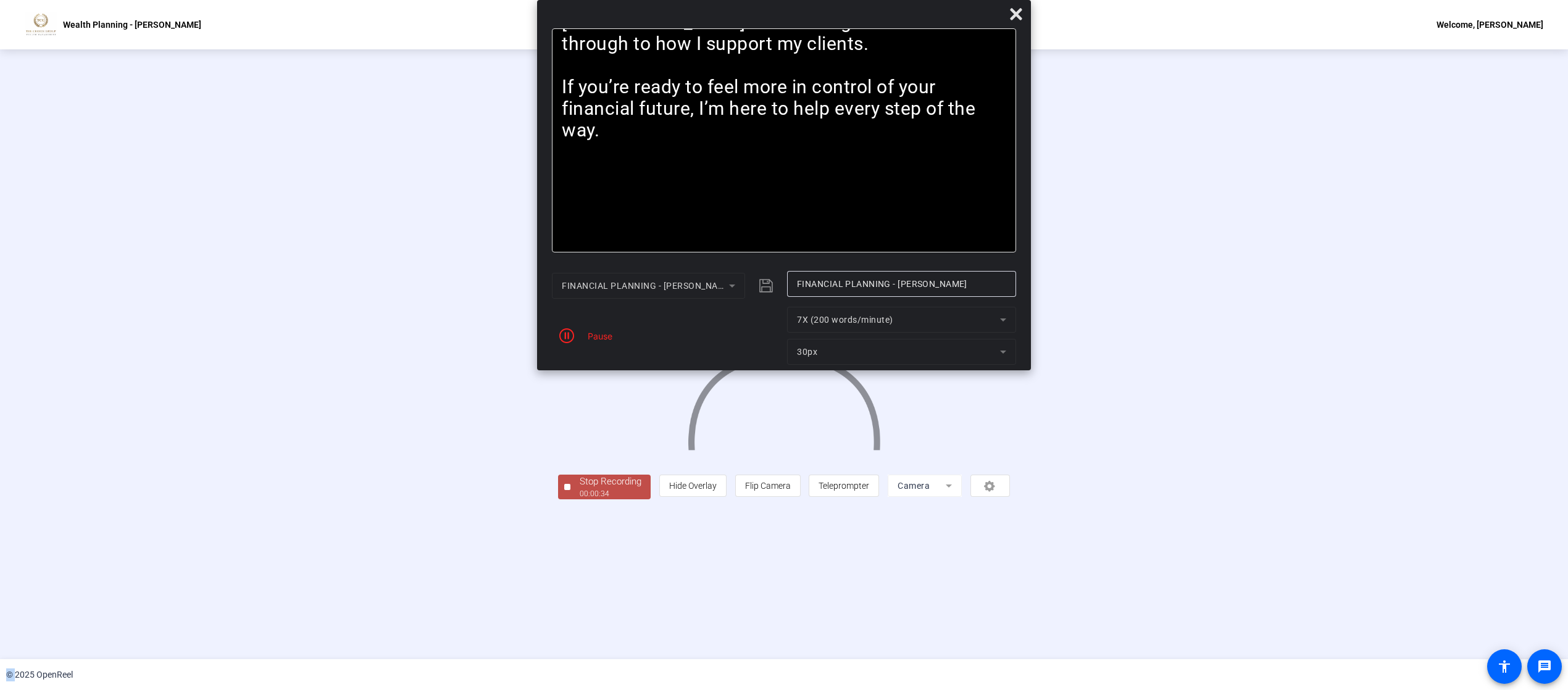
click at [616, 341] on div "Pause" at bounding box center [666, 335] width 229 height 58
click at [580, 337] on span "button" at bounding box center [566, 336] width 29 height 29
click at [618, 340] on span "Reset" at bounding box center [610, 342] width 24 height 11
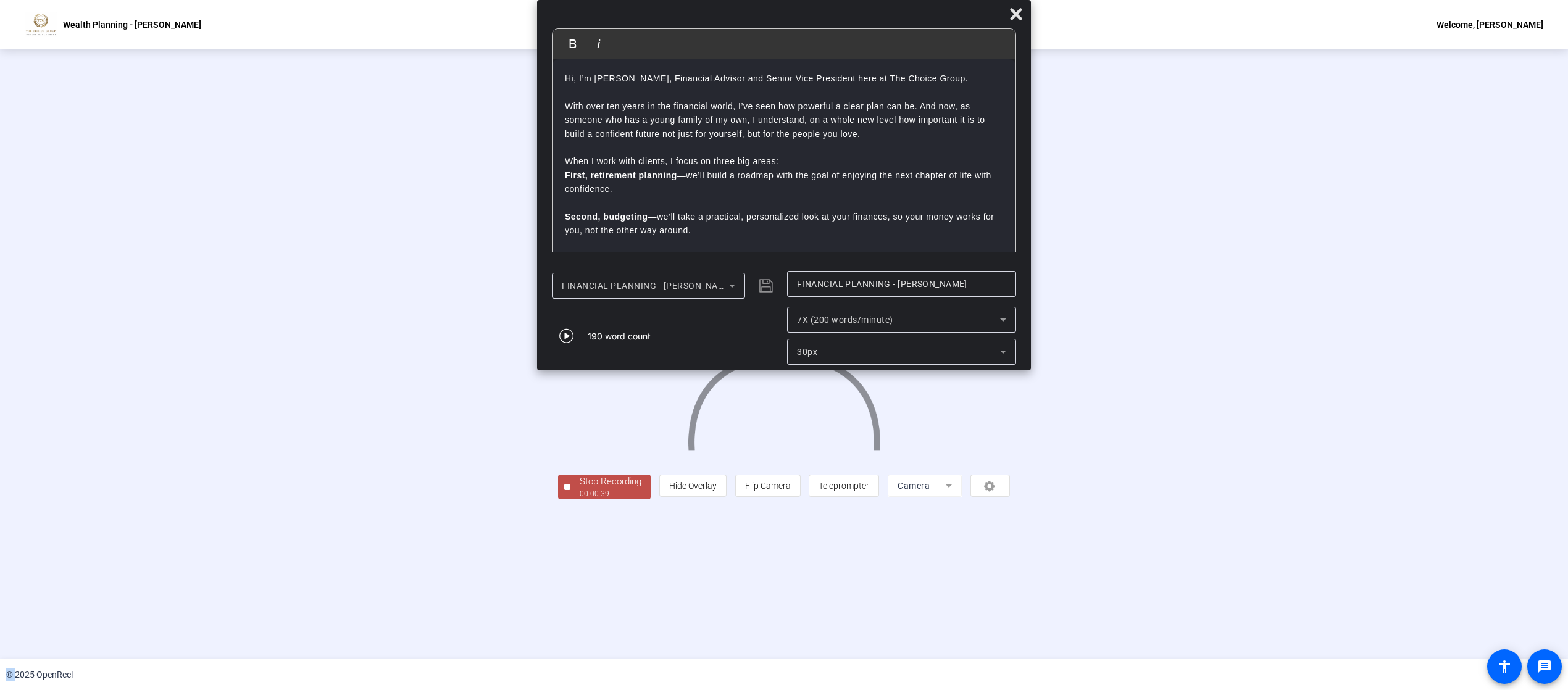
click at [580, 345] on div "00:00:39" at bounding box center [610, 492] width 62 height 11
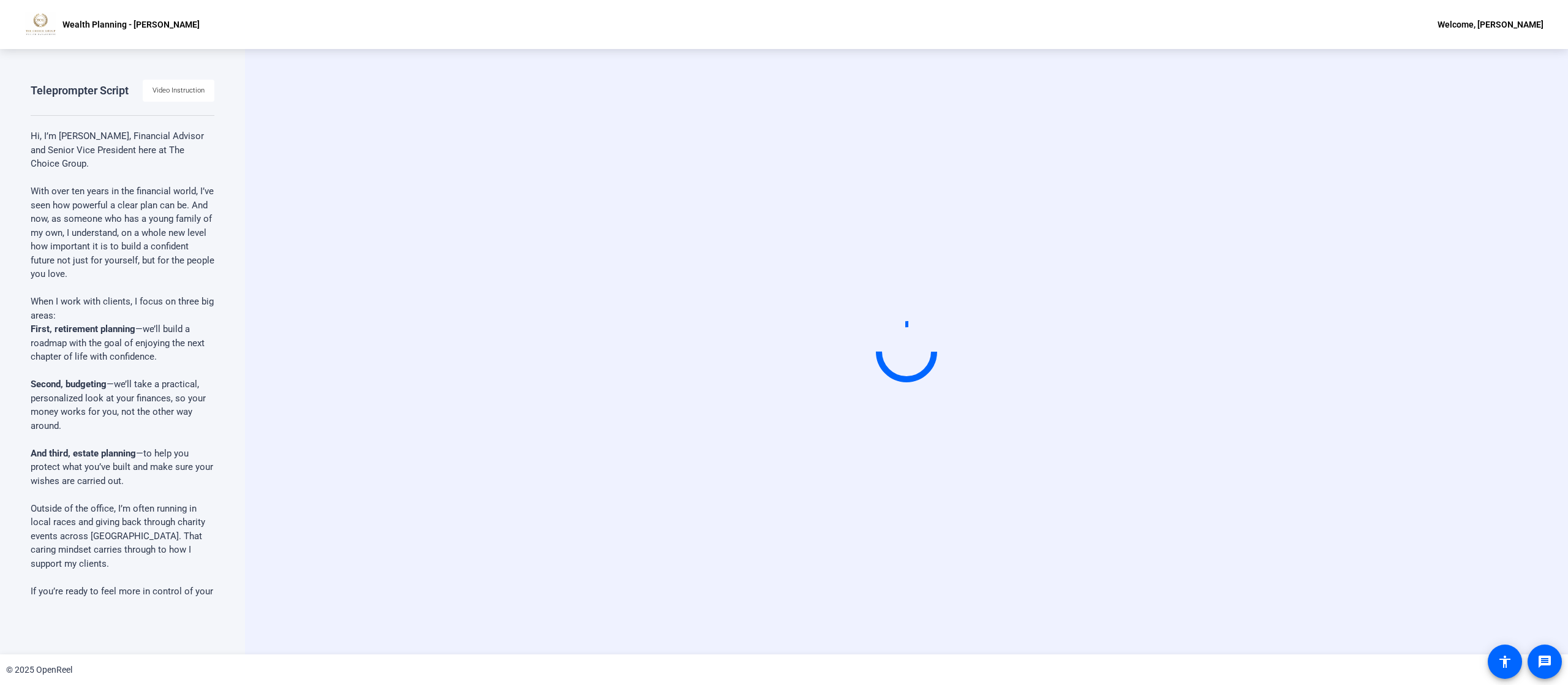
click at [784, 342] on div "Start Recording" at bounding box center [906, 352] width 1125 height 103
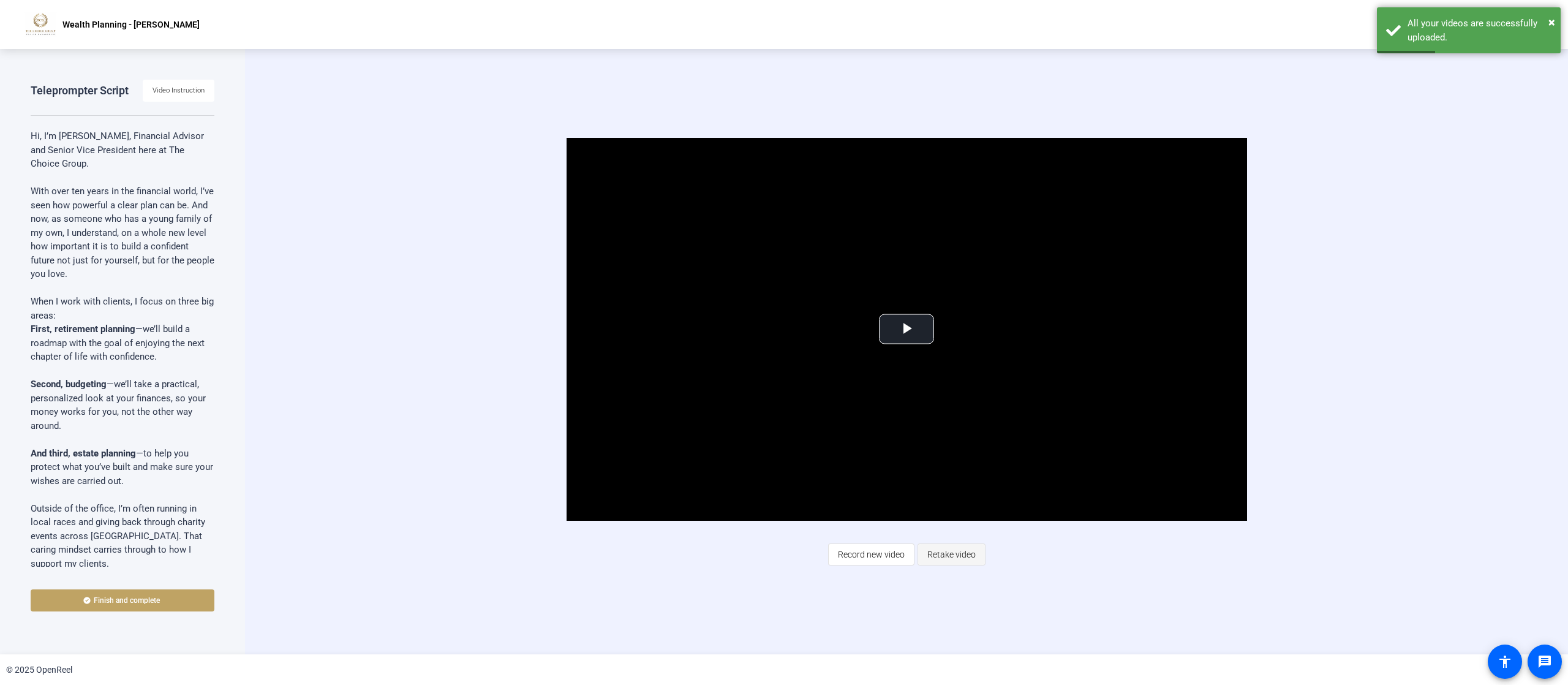
click at [784, 342] on span "Retake video" at bounding box center [952, 554] width 49 height 23
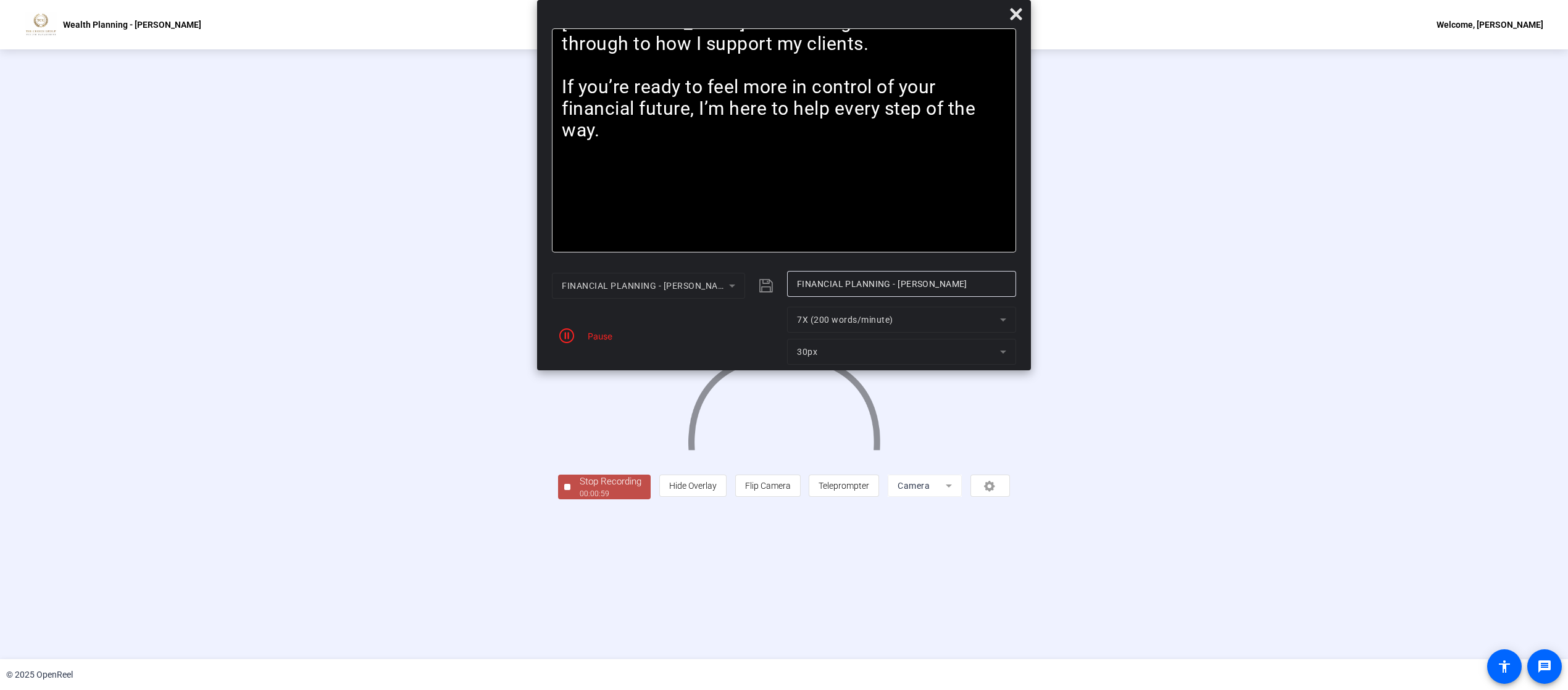
click at [610, 336] on div "Pause" at bounding box center [597, 336] width 31 height 13
click at [579, 338] on span "button" at bounding box center [566, 336] width 29 height 29
click at [580, 345] on div "Stop Recording" at bounding box center [610, 482] width 62 height 14
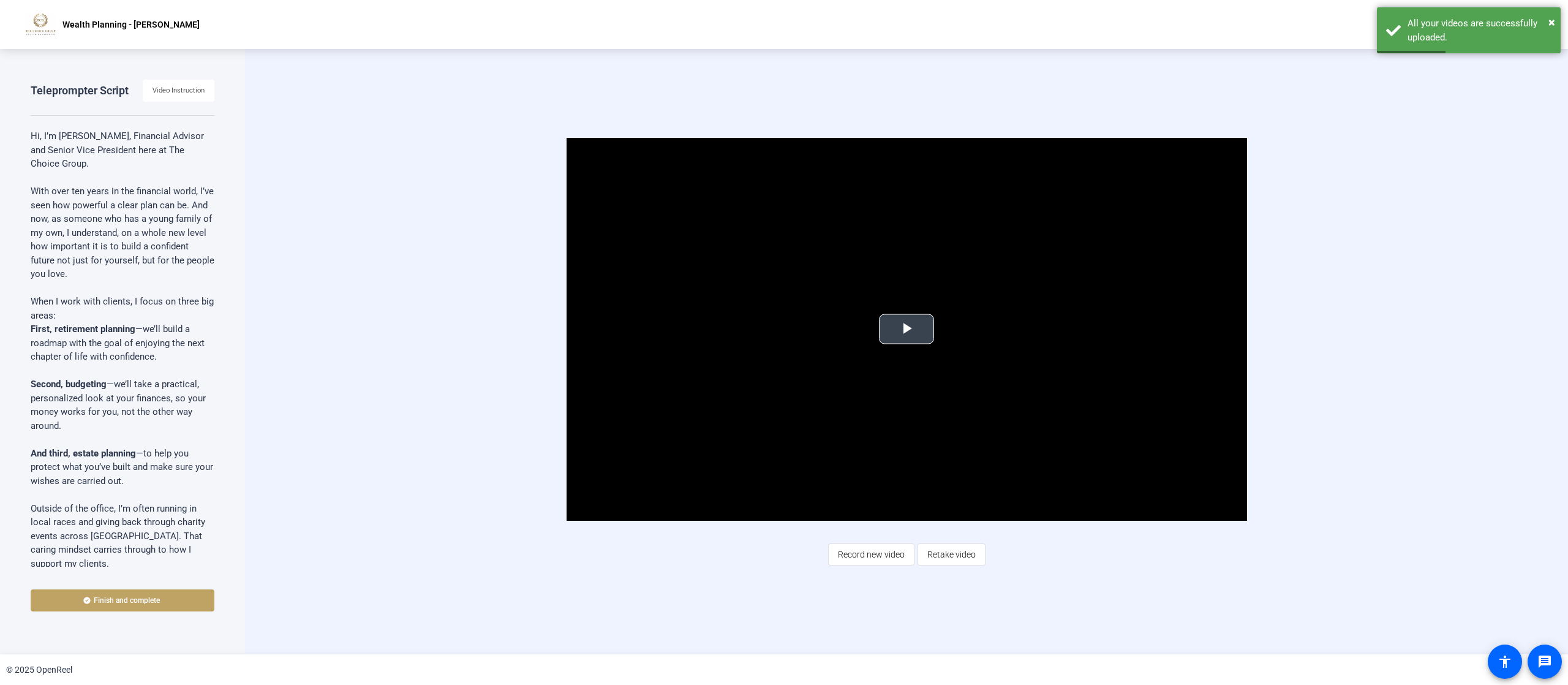
click at [784, 328] on span "Video Player" at bounding box center [907, 328] width 0 height 0
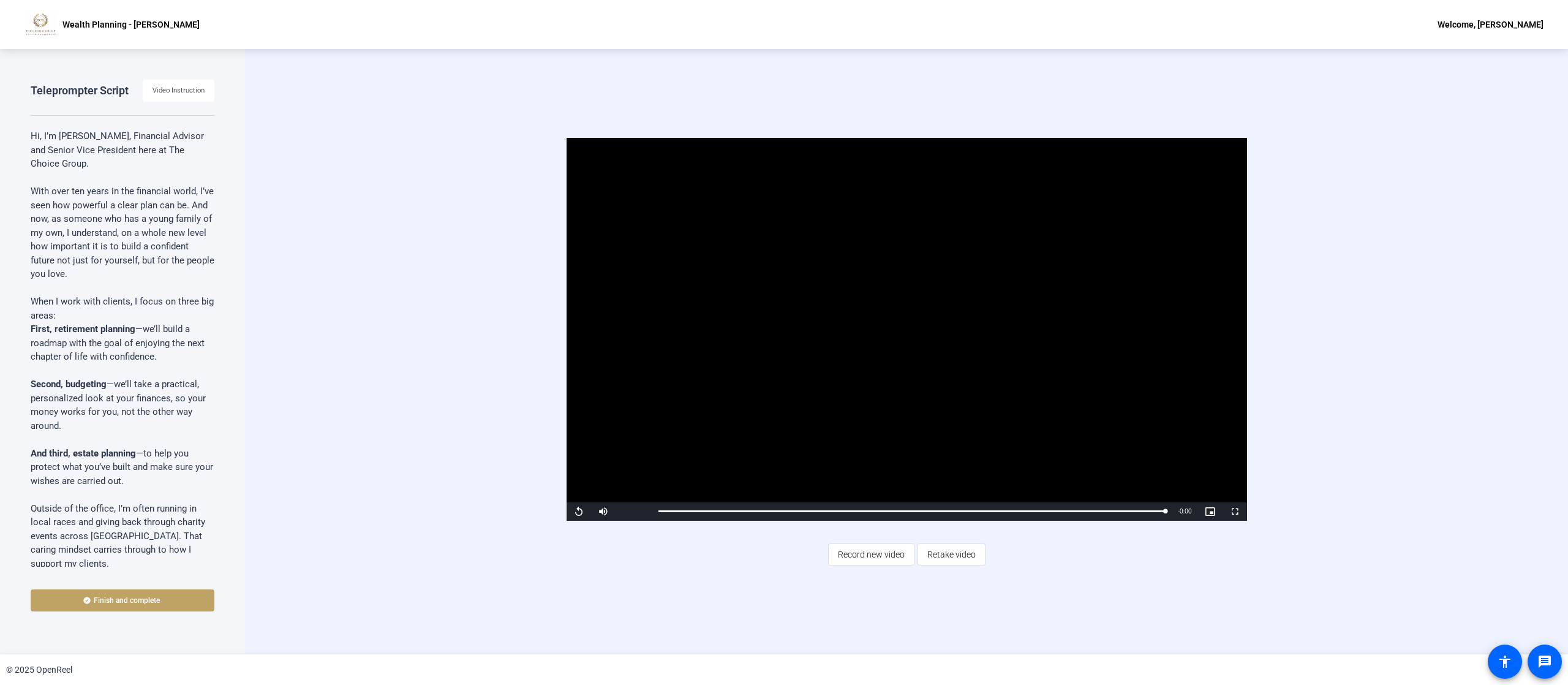
click at [784, 342] on div "Video Player is loading. Play Video Replay Mute Current Time 1:02 / Duration 1:…" at bounding box center [906, 351] width 1323 height 605
drag, startPoint x: 1561, startPoint y: 305, endPoint x: 1567, endPoint y: 205, distance: 100.2
click at [784, 213] on div "Video Player is loading. Play Video Replay Mute Current Time 1:02 / Duration 1:…" at bounding box center [906, 351] width 1323 height 605
click at [154, 342] on span "Finish and complete" at bounding box center [126, 600] width 66 height 10
